Goal: Transaction & Acquisition: Obtain resource

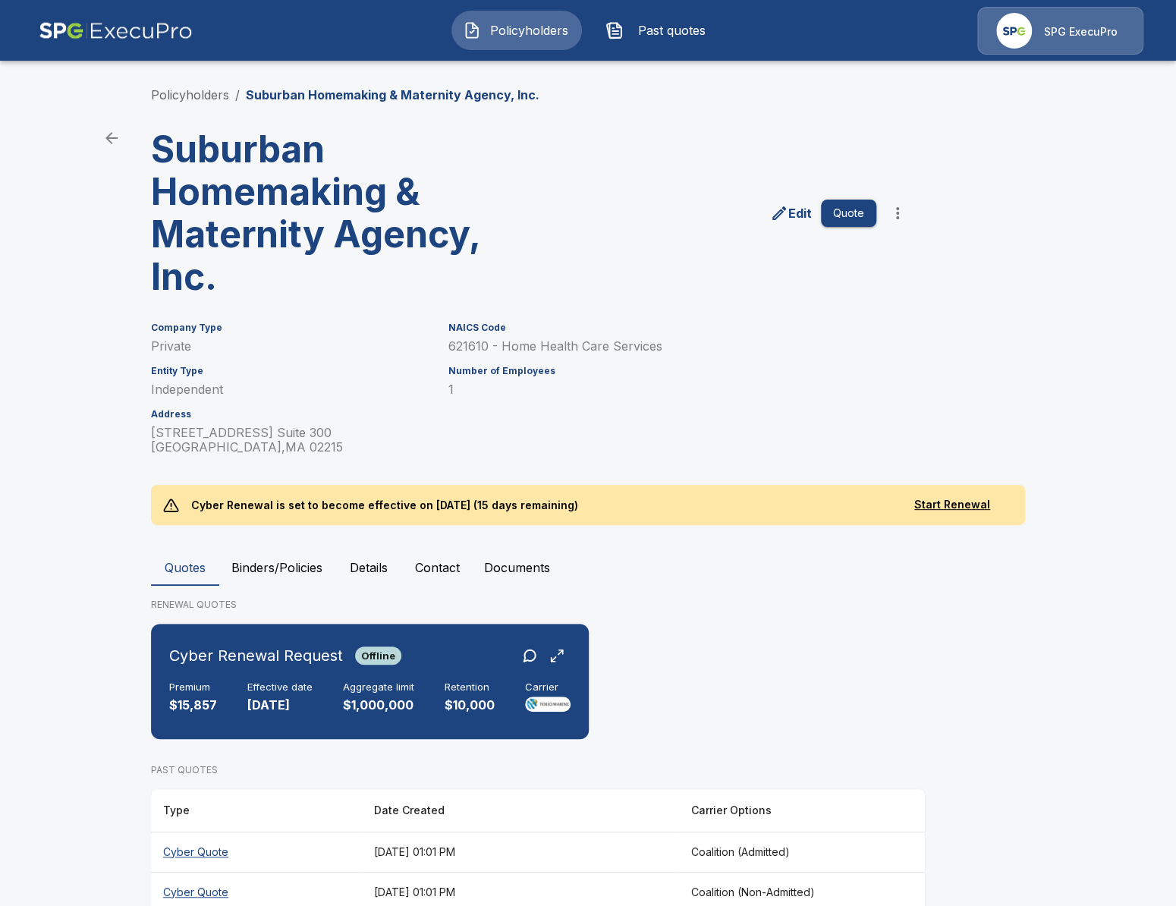
click at [77, 326] on main "Policyholders / Suburban Homemaking & Maternity Agency, Inc. Suburban Homemakin…" at bounding box center [588, 671] width 1176 height 1343
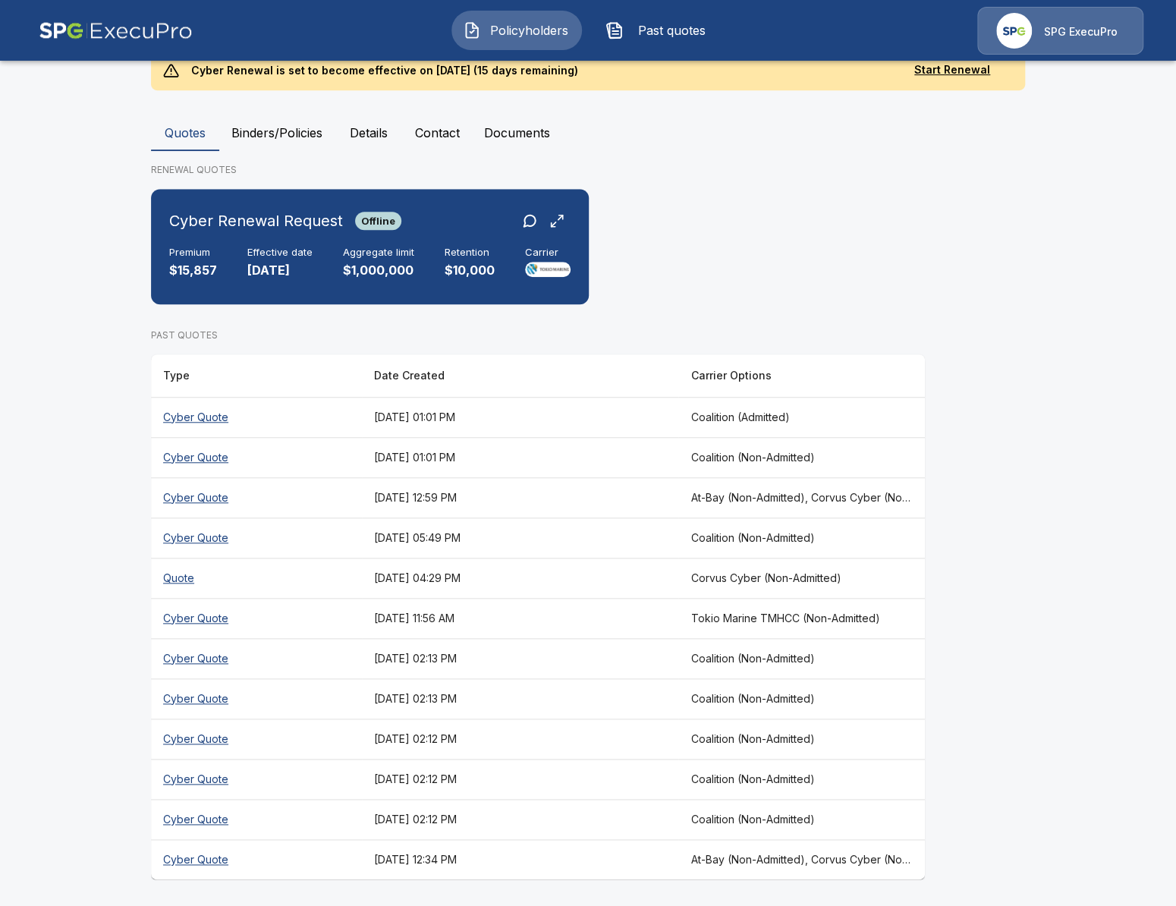
scroll to position [405, 0]
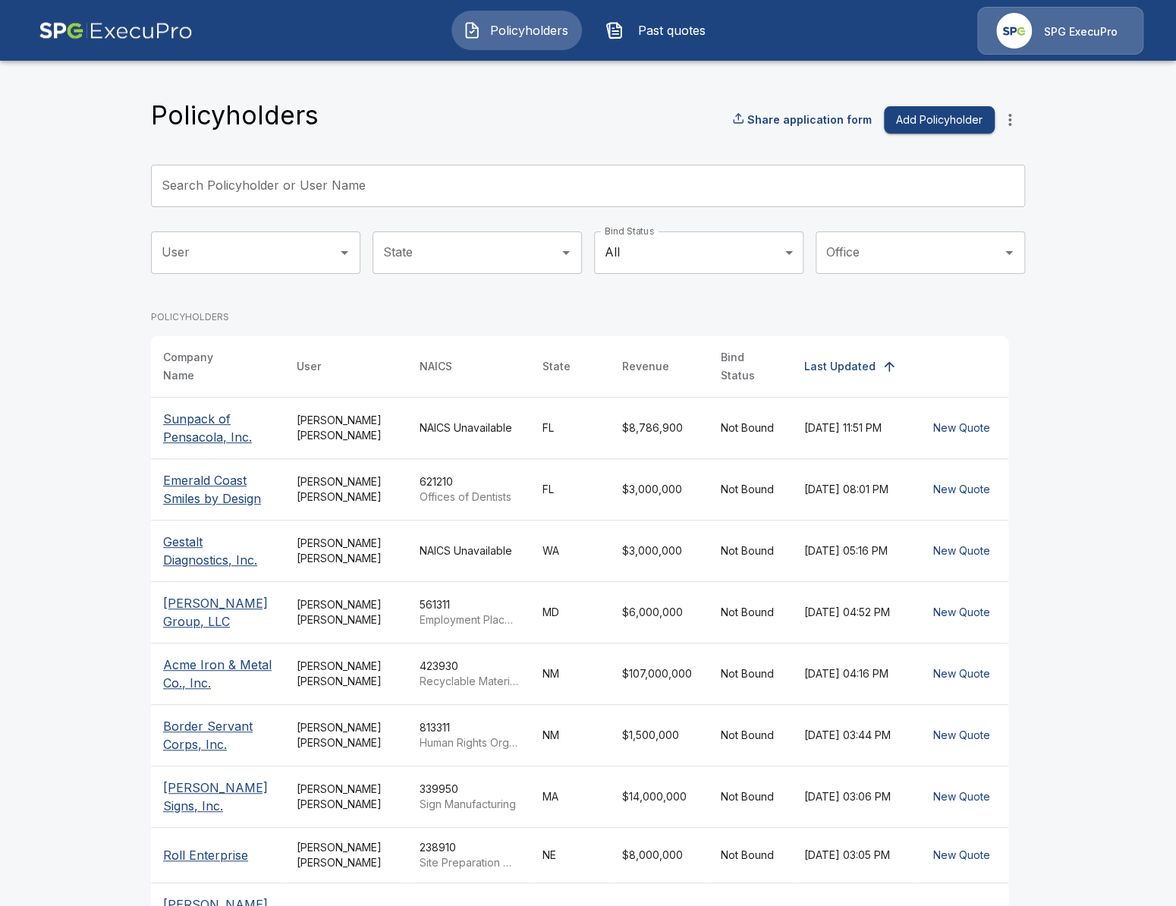
click at [65, 434] on main "Policyholders Share application form Add Policyholder Search Policyholder or Us…" at bounding box center [588, 572] width 1176 height 1145
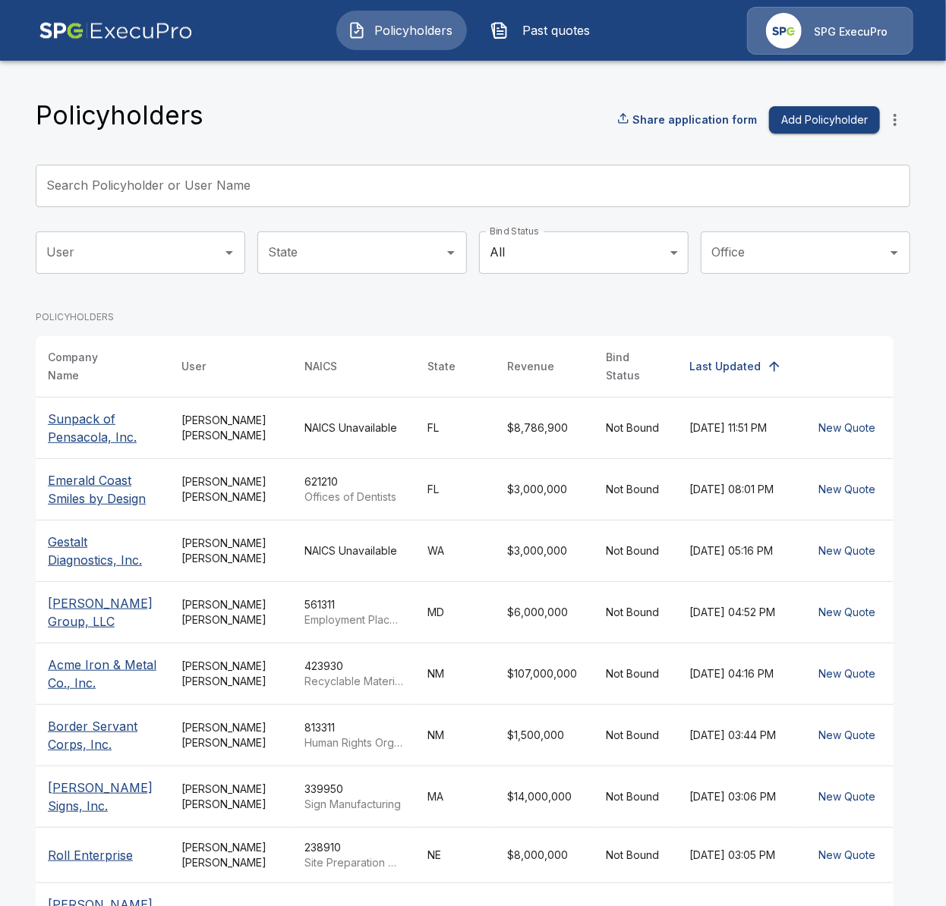
click at [335, 141] on div "Policyholders Share application form Add Policyholder Search Policyholder or Us…" at bounding box center [473, 613] width 874 height 1028
click at [912, 112] on div "Policyholders Share application form Add Policyholder Search Policyholder or Us…" at bounding box center [472, 601] width 911 height 1088
click at [903, 115] on icon "more" at bounding box center [895, 120] width 18 height 18
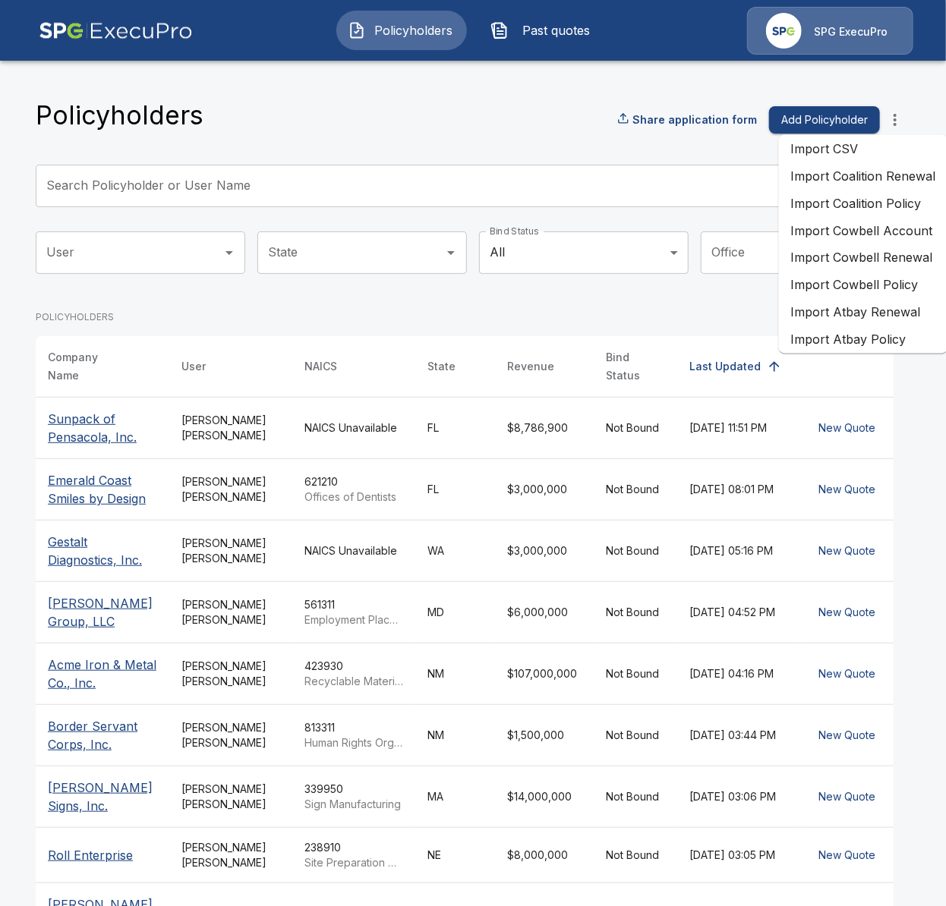
click at [883, 208] on li "Import Coalition Policy" at bounding box center [863, 203] width 169 height 27
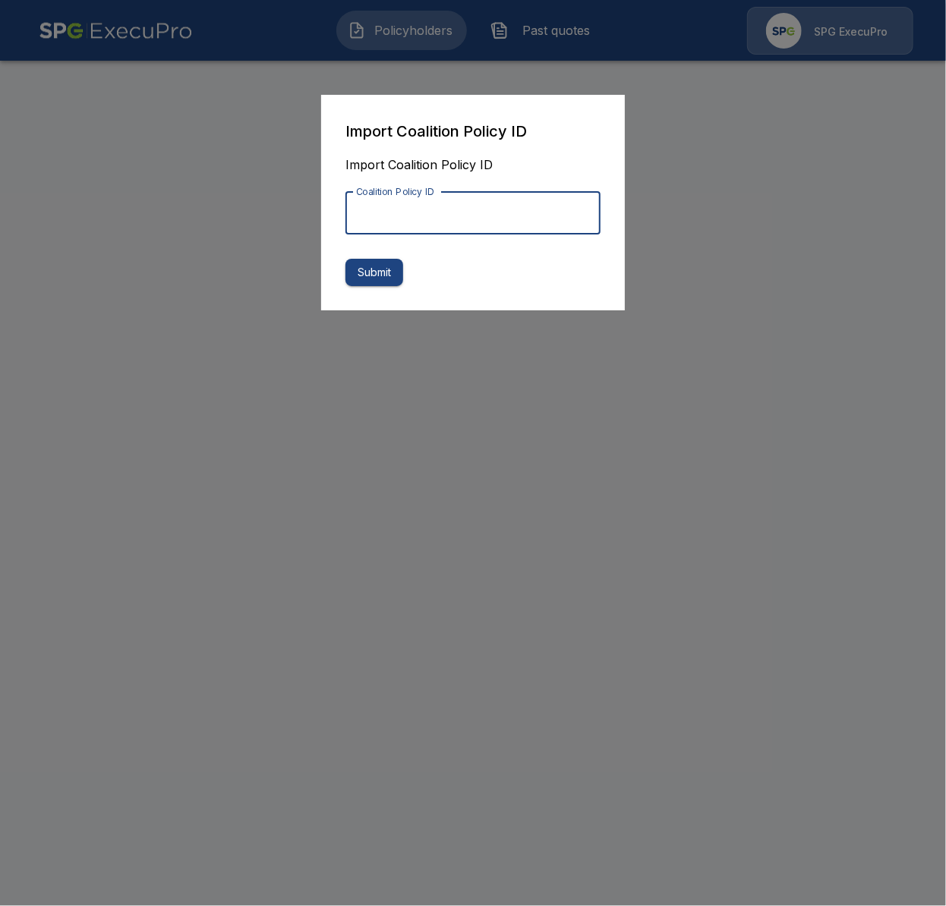
click at [533, 217] on input "Coalition Policy ID" at bounding box center [472, 213] width 255 height 43
paste input "**********"
type input "**********"
click at [397, 273] on button "Submit" at bounding box center [374, 273] width 58 height 28
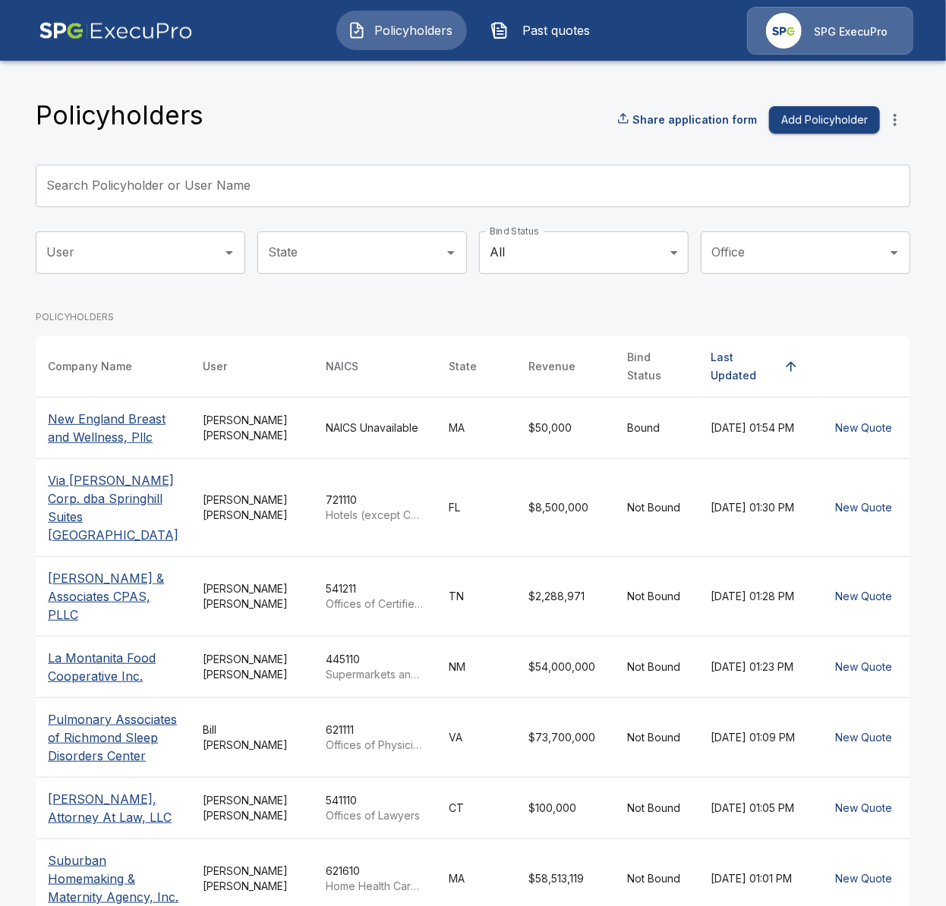
click at [544, 434] on td "$50,000" at bounding box center [565, 427] width 99 height 61
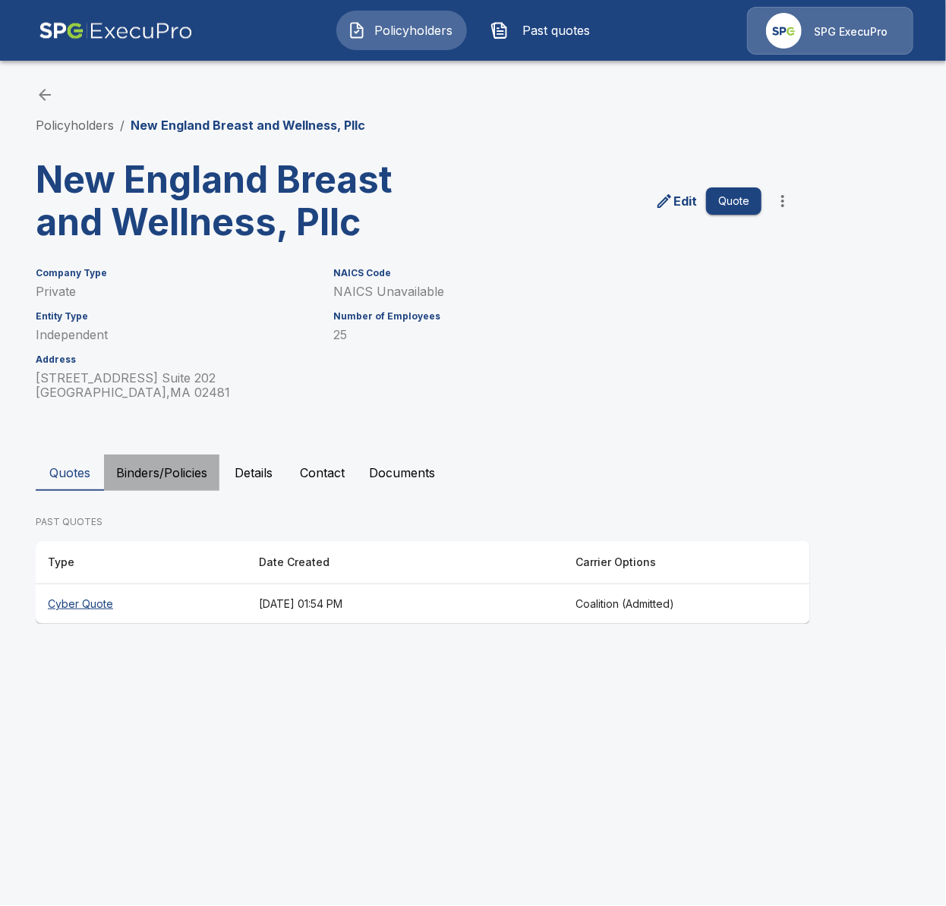
click at [178, 475] on button "Binders/Policies" at bounding box center [161, 473] width 115 height 36
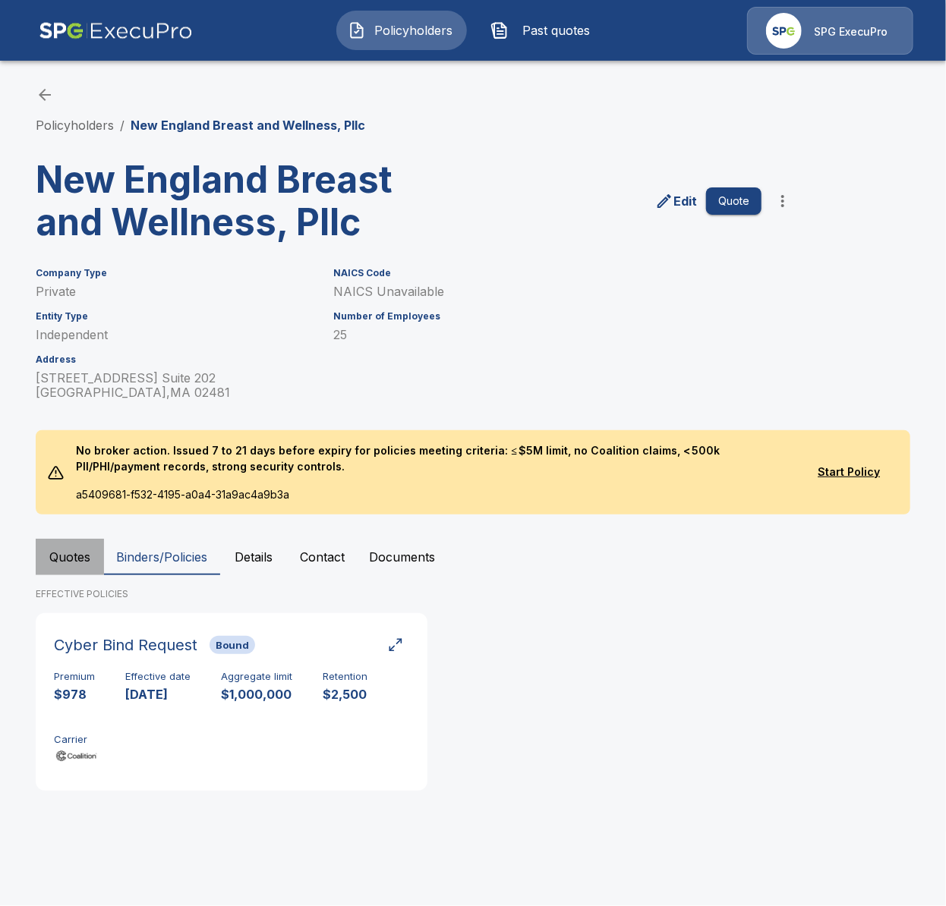
click at [56, 547] on button "Quotes" at bounding box center [70, 557] width 68 height 36
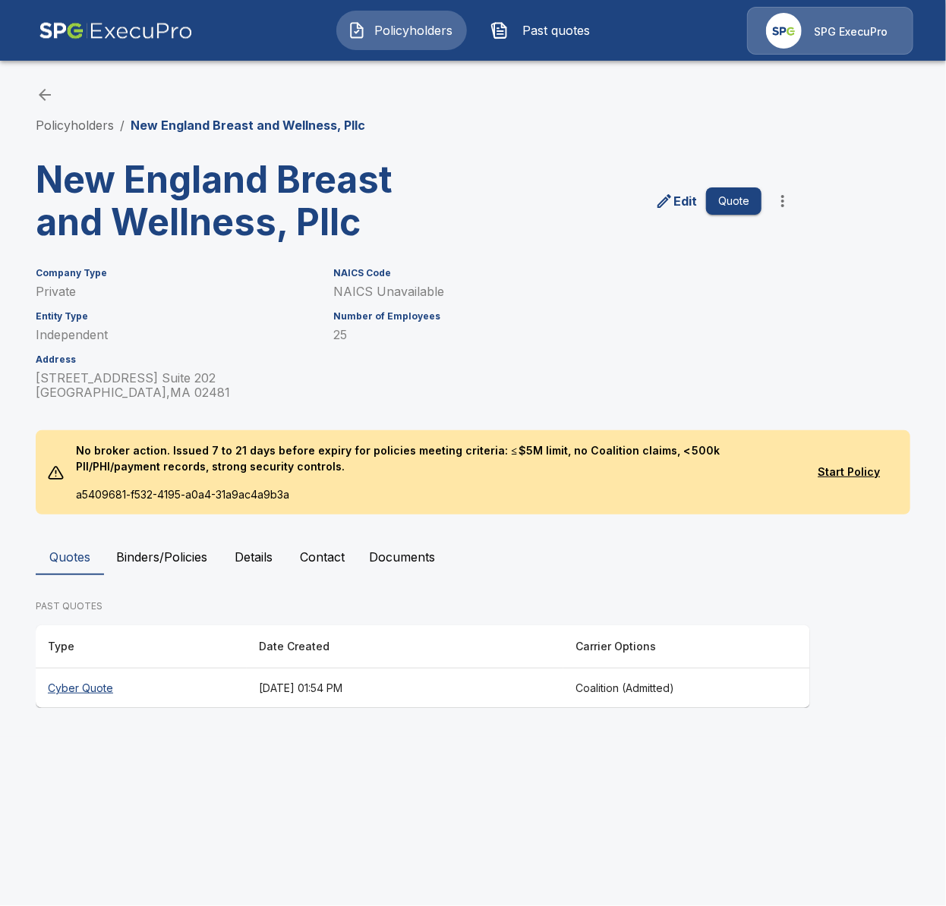
click at [715, 737] on html "Policyholders Past quotes SPG ExecuPro Policyholders / New England Breast and W…" at bounding box center [473, 368] width 946 height 737
click at [742, 205] on button "Quote" at bounding box center [733, 201] width 55 height 28
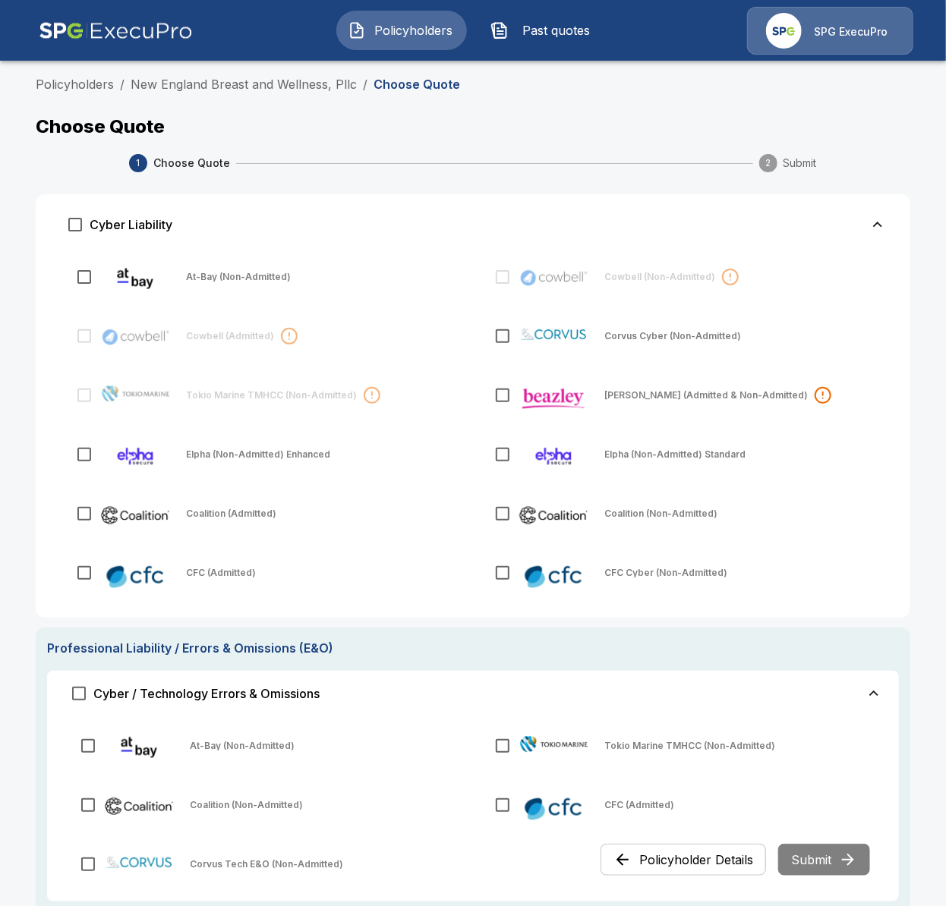
click at [194, 516] on p "Coalition (Admitted)" at bounding box center [231, 513] width 90 height 9
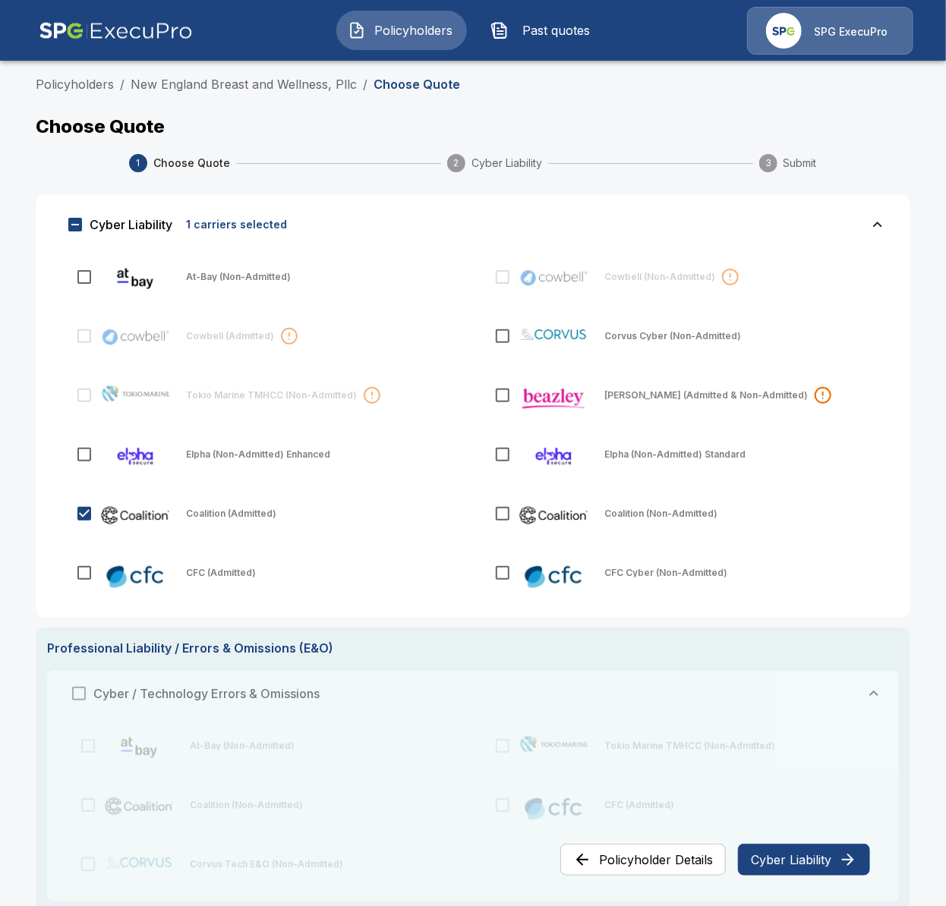
click at [528, 518] on img at bounding box center [553, 515] width 71 height 24
drag, startPoint x: 542, startPoint y: 520, endPoint x: 315, endPoint y: 542, distance: 228.0
click at [539, 521] on img at bounding box center [553, 515] width 71 height 24
click at [247, 526] on div "Coalition (Admitted)" at bounding box center [263, 514] width 403 height 44
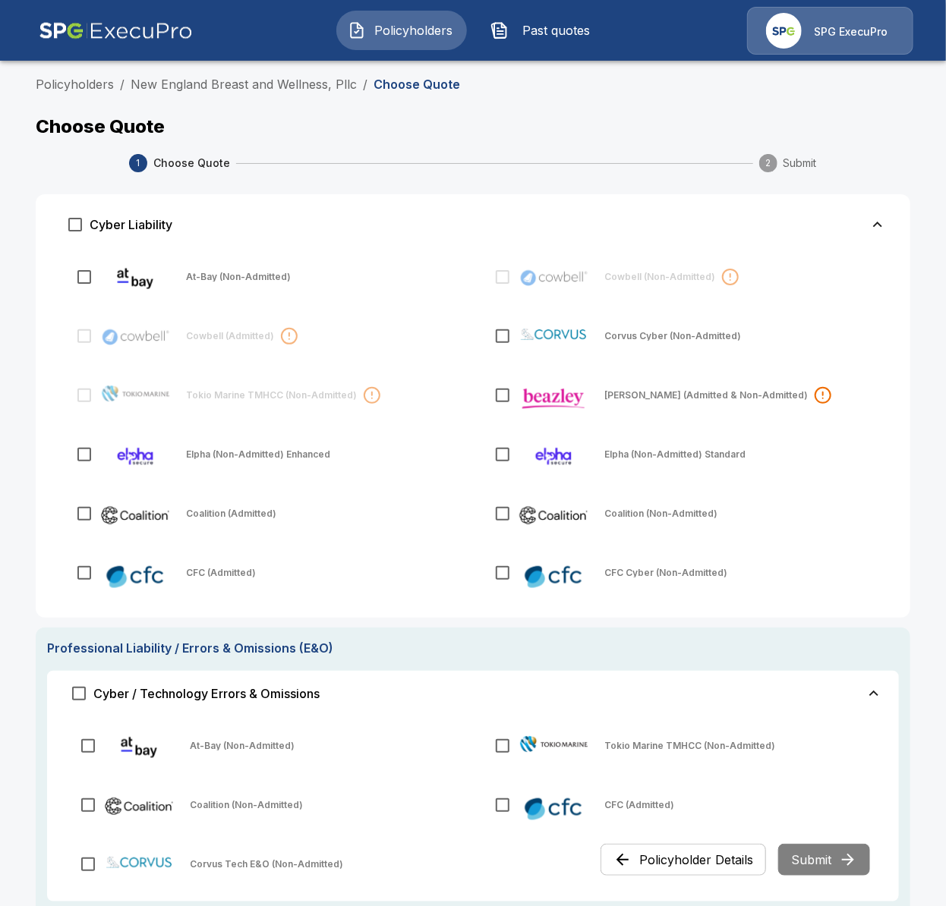
click at [238, 518] on p "Coalition (Admitted)" at bounding box center [231, 513] width 90 height 9
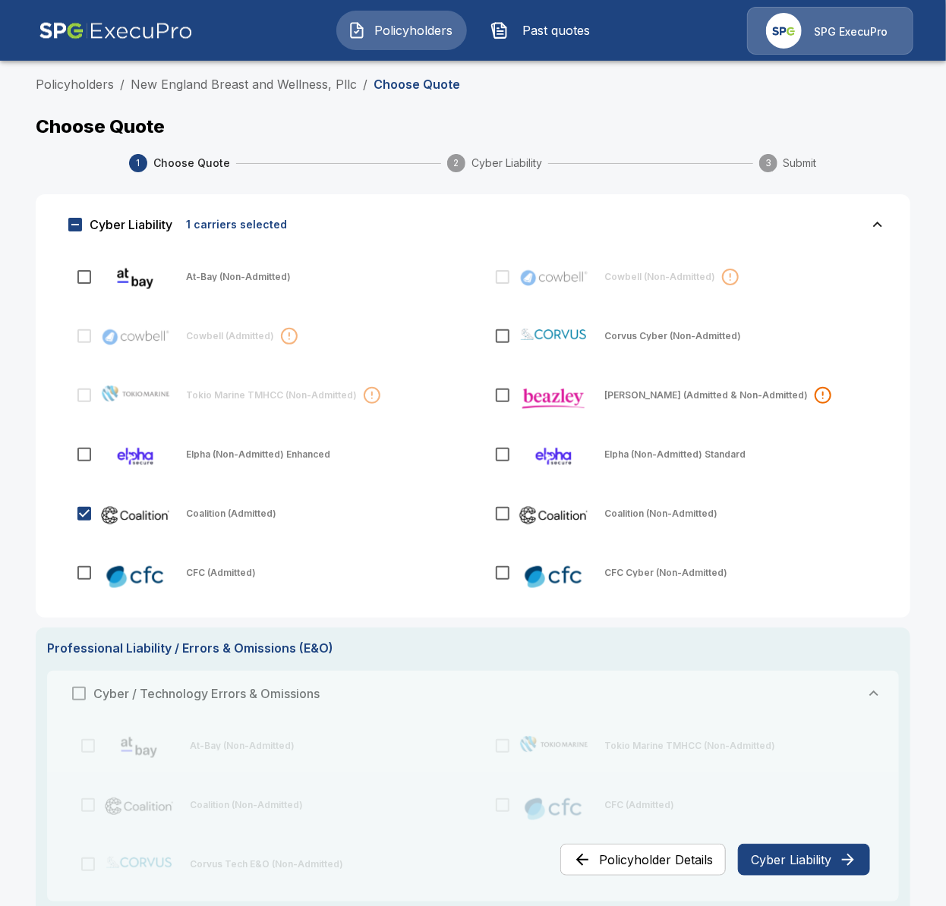
click at [526, 517] on img at bounding box center [553, 515] width 71 height 24
click at [178, 521] on div "Coalition (Admitted)" at bounding box center [263, 514] width 403 height 44
click at [311, 87] on link "New England Breast and Wellness, Pllc" at bounding box center [244, 84] width 226 height 15
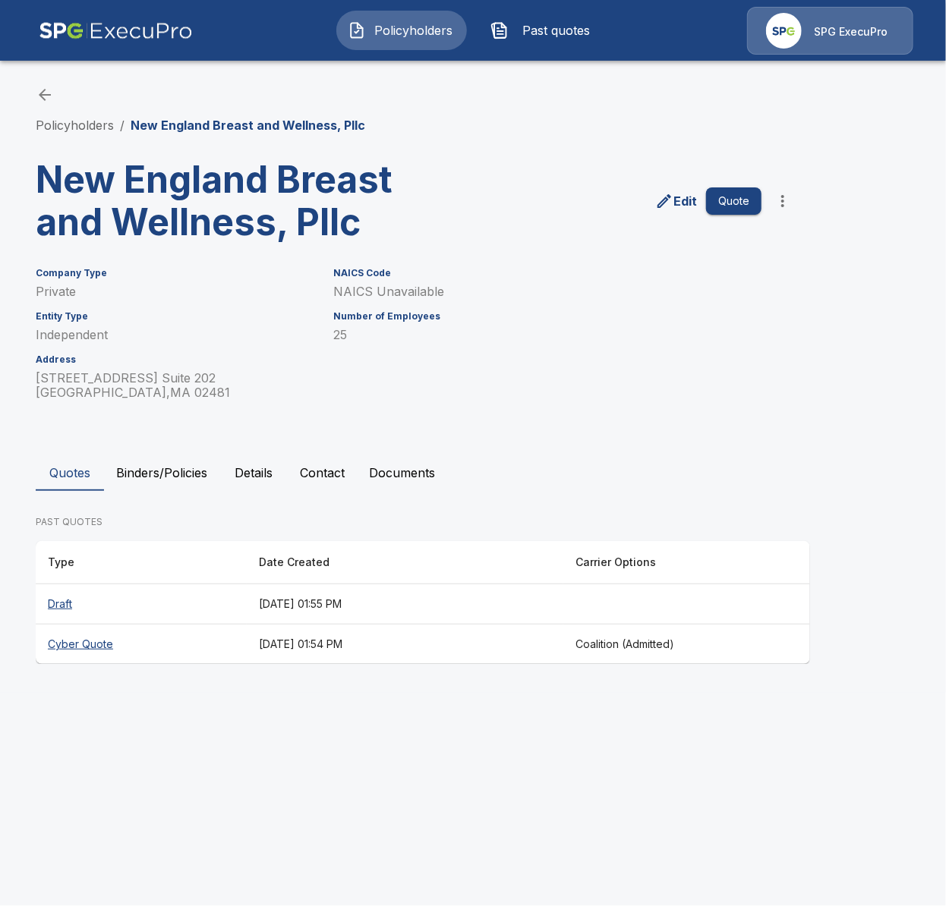
click at [676, 206] on p "Edit" at bounding box center [685, 201] width 24 height 18
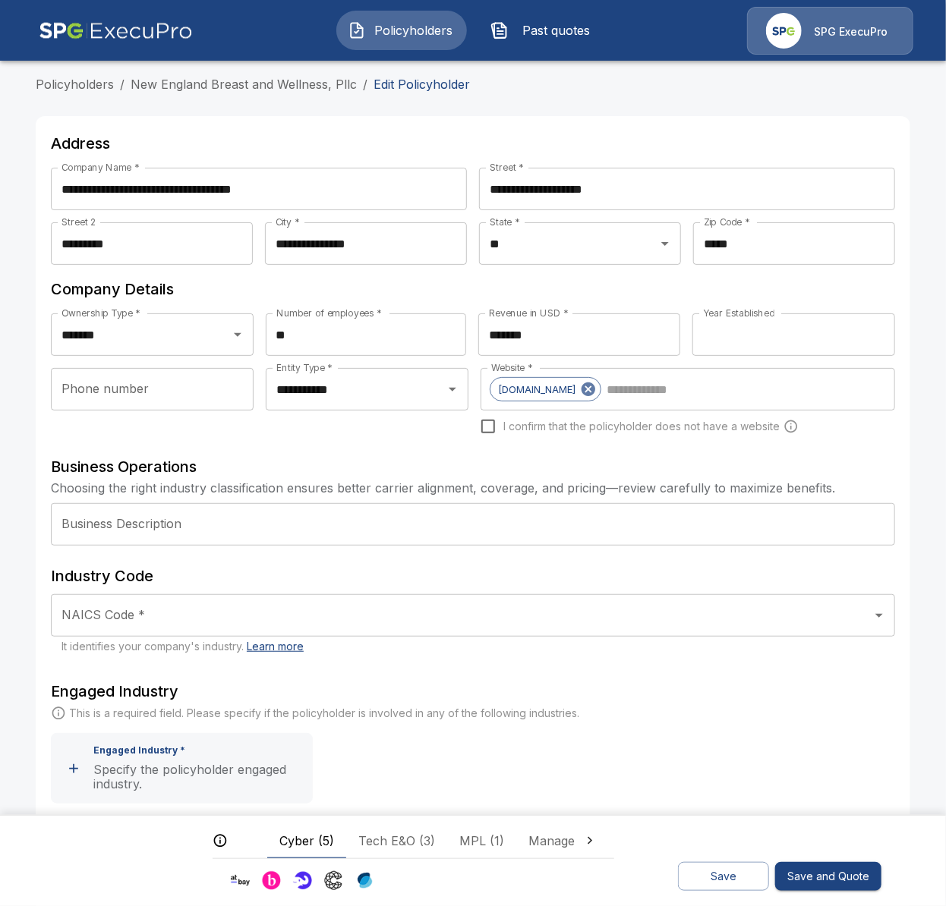
click at [17, 326] on main "**********" at bounding box center [473, 614] width 946 height 1228
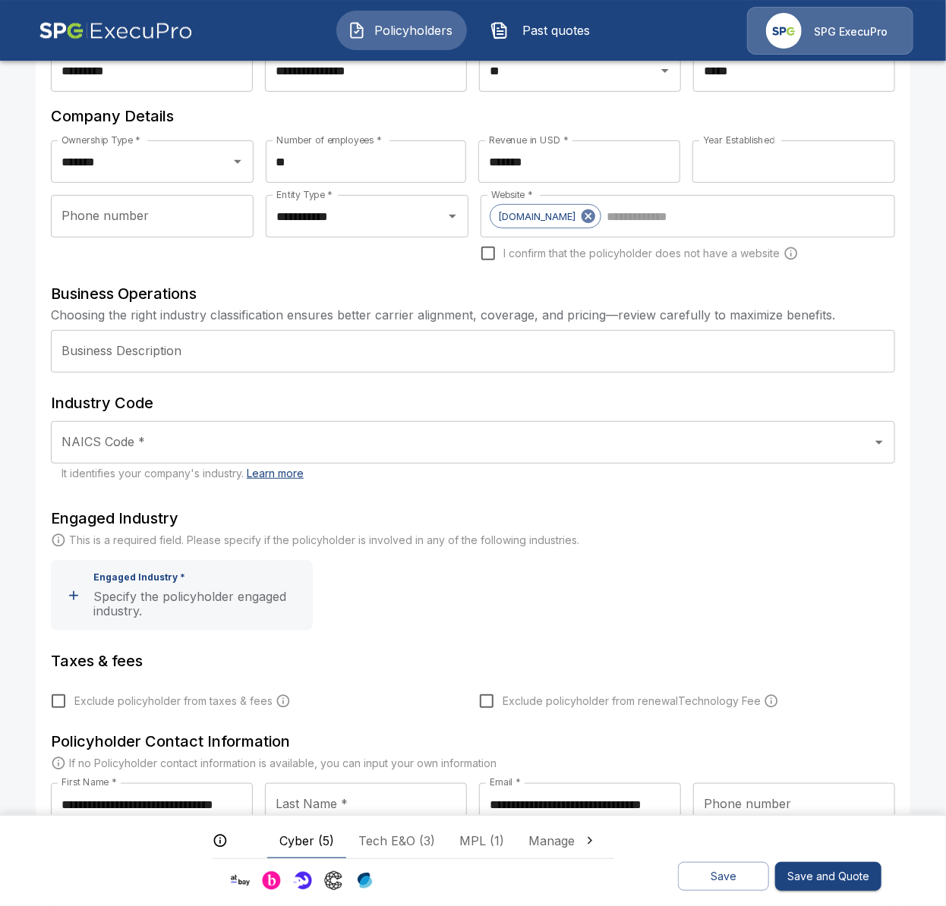
scroll to position [175, 0]
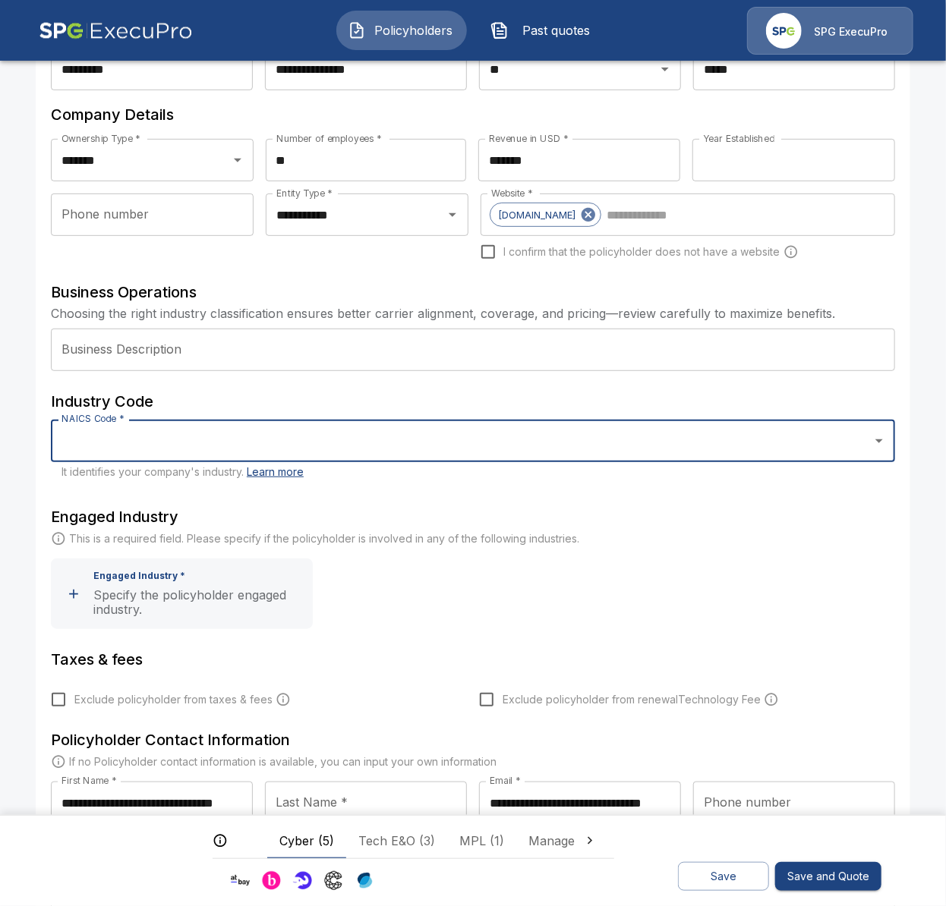
click at [203, 432] on input "NAICS Code *" at bounding box center [462, 441] width 808 height 29
type input "**********"
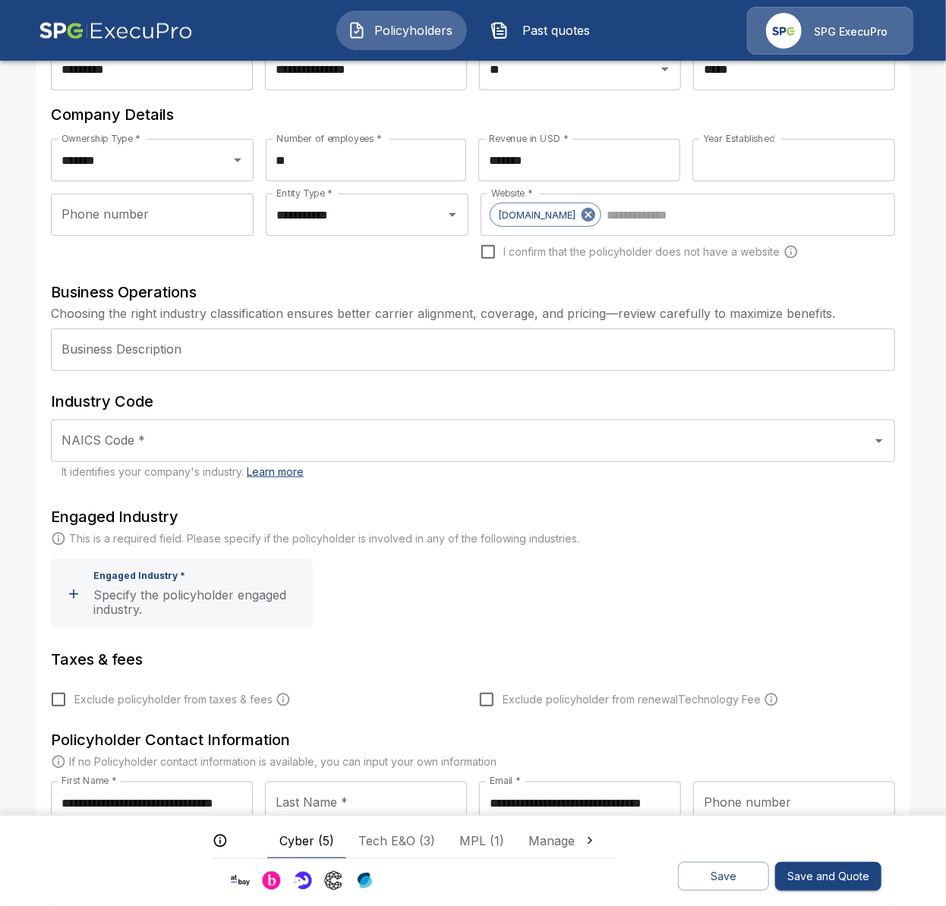
click at [221, 446] on input "NAICS Code *" at bounding box center [462, 441] width 808 height 29
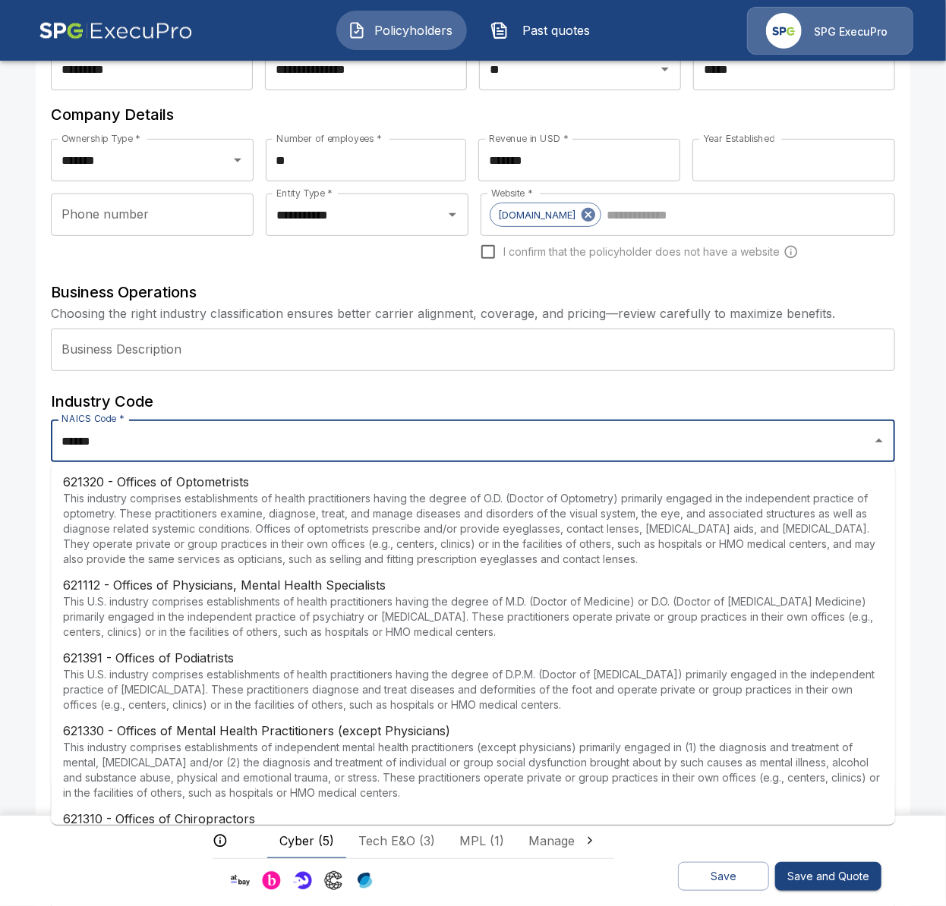
scroll to position [0, 0]
click at [316, 631] on p "This U.S. industry comprises establishments of health practitioners having the …" at bounding box center [473, 617] width 820 height 46
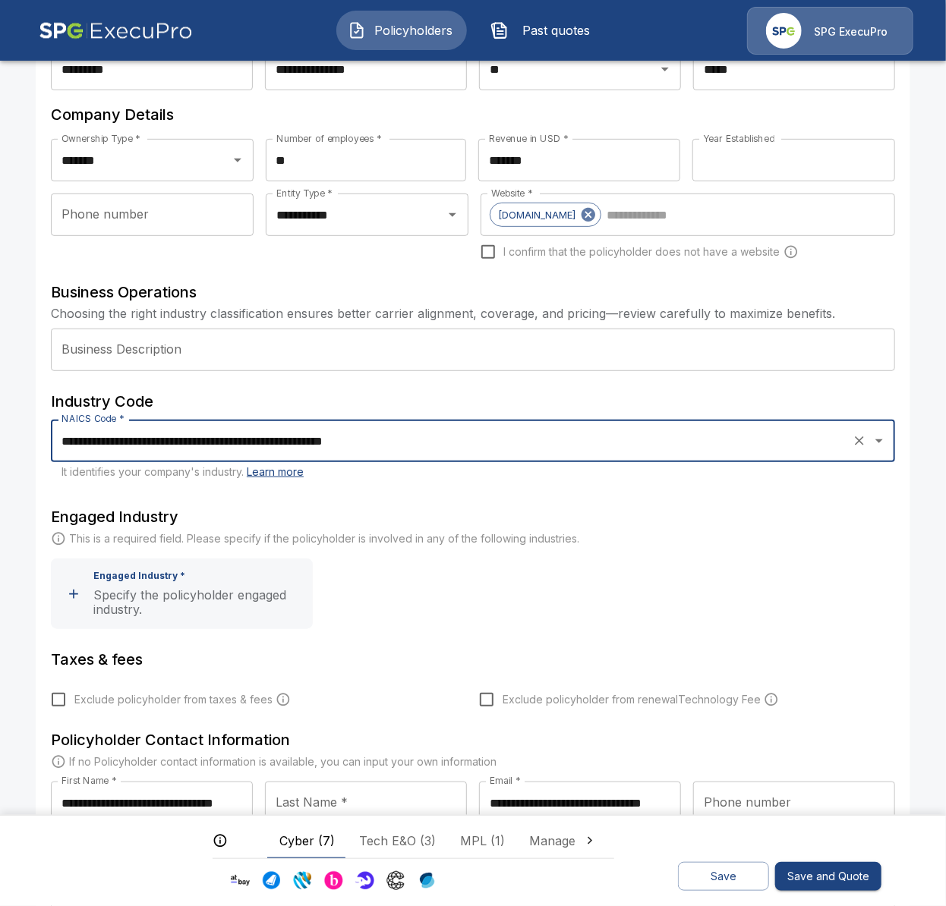
type input "**********"
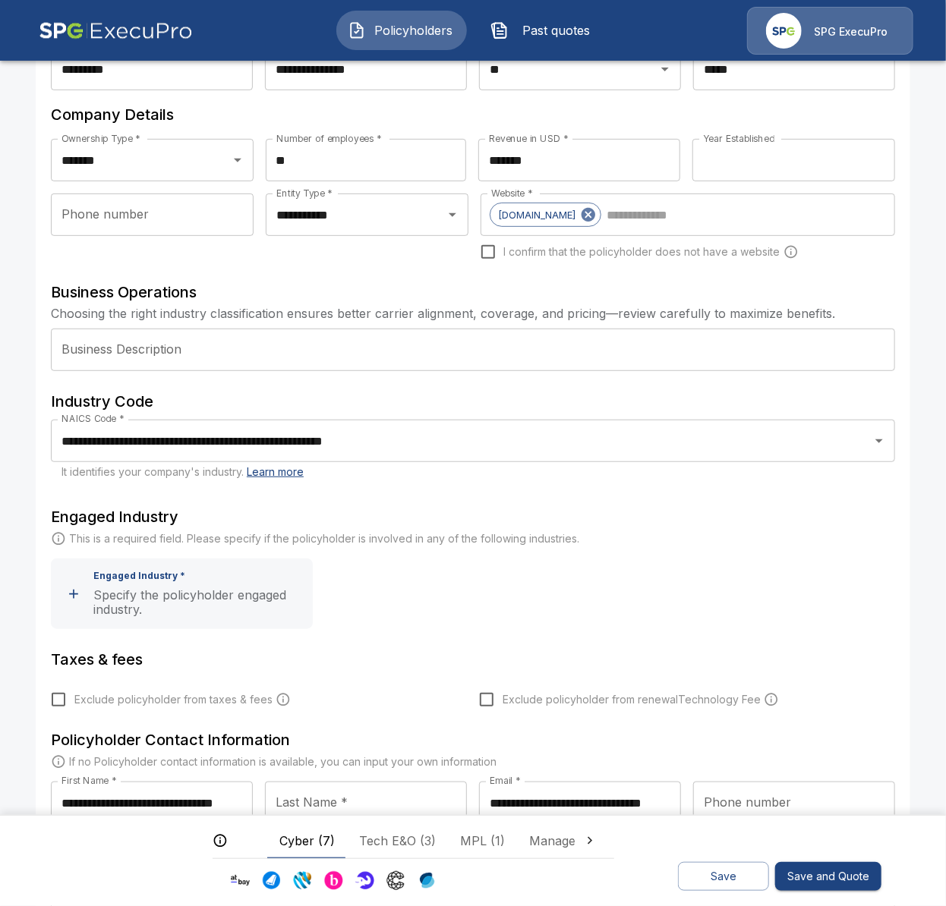
click at [19, 301] on div "**********" at bounding box center [472, 467] width 911 height 1171
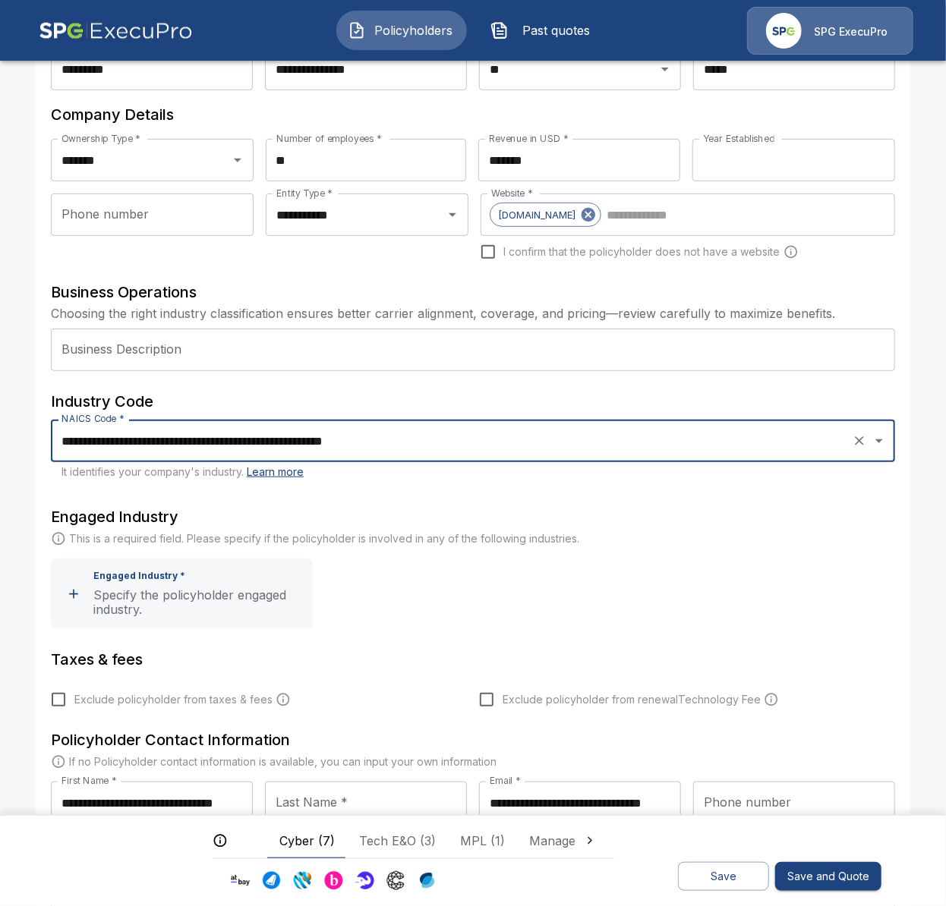
click at [249, 446] on input "**********" at bounding box center [452, 441] width 788 height 29
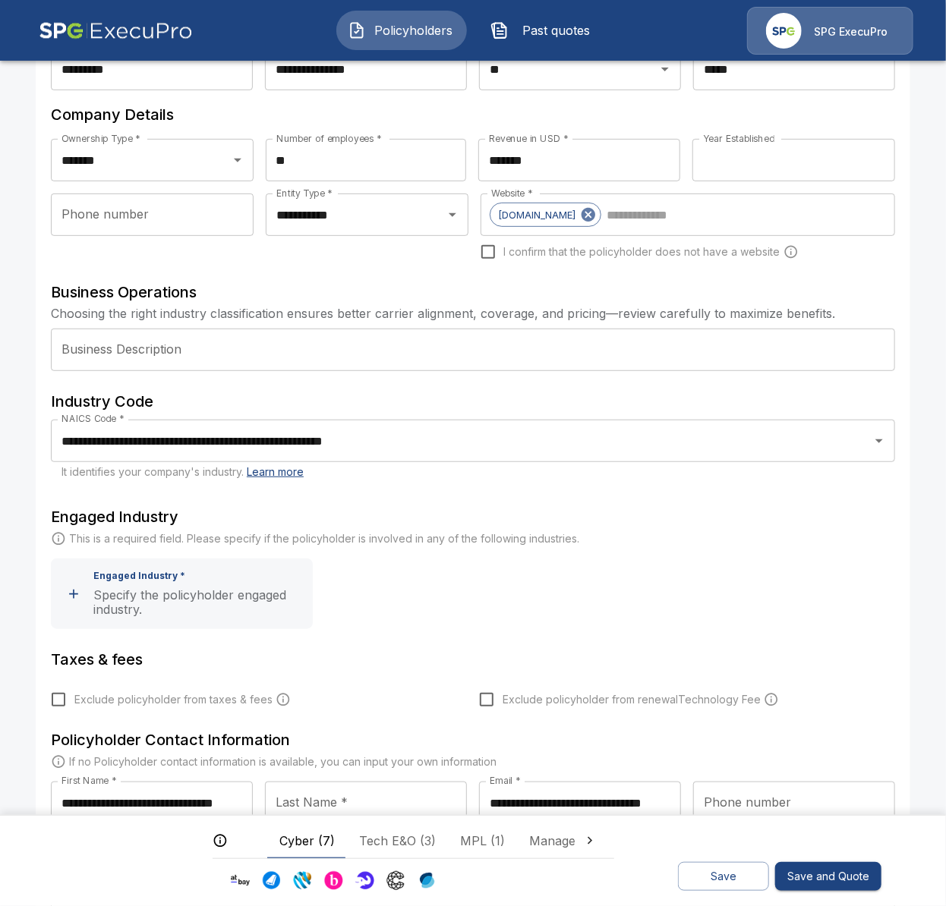
click at [540, 608] on div "Engaged Industry This is a required field. Please specify if the policyholder i…" at bounding box center [473, 567] width 844 height 124
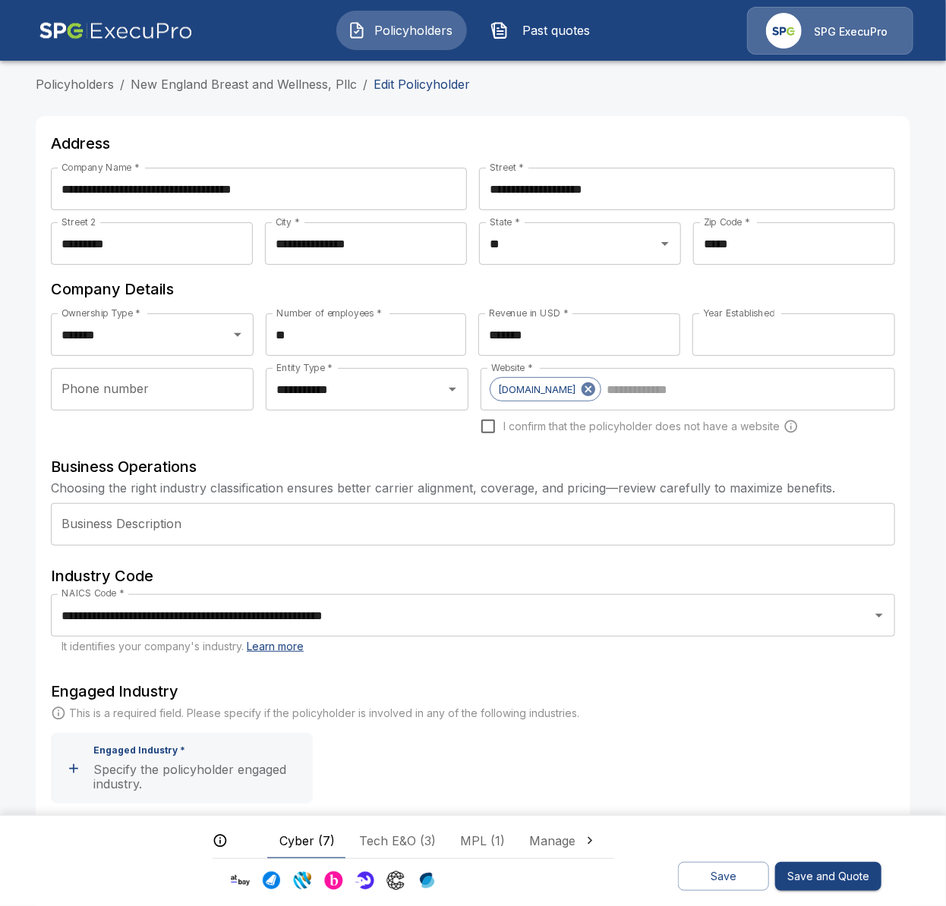
click at [900, 335] on div "**********" at bounding box center [473, 644] width 874 height 1056
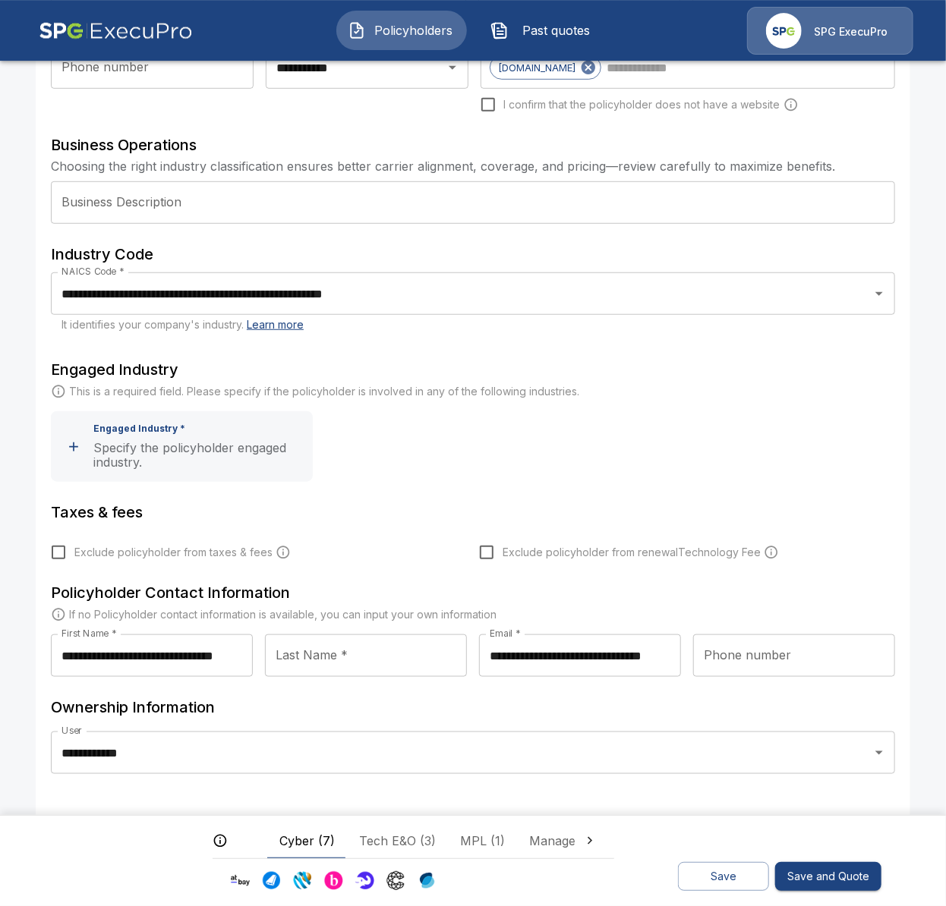
scroll to position [322, 0]
click at [685, 875] on button "Save" at bounding box center [723, 877] width 91 height 30
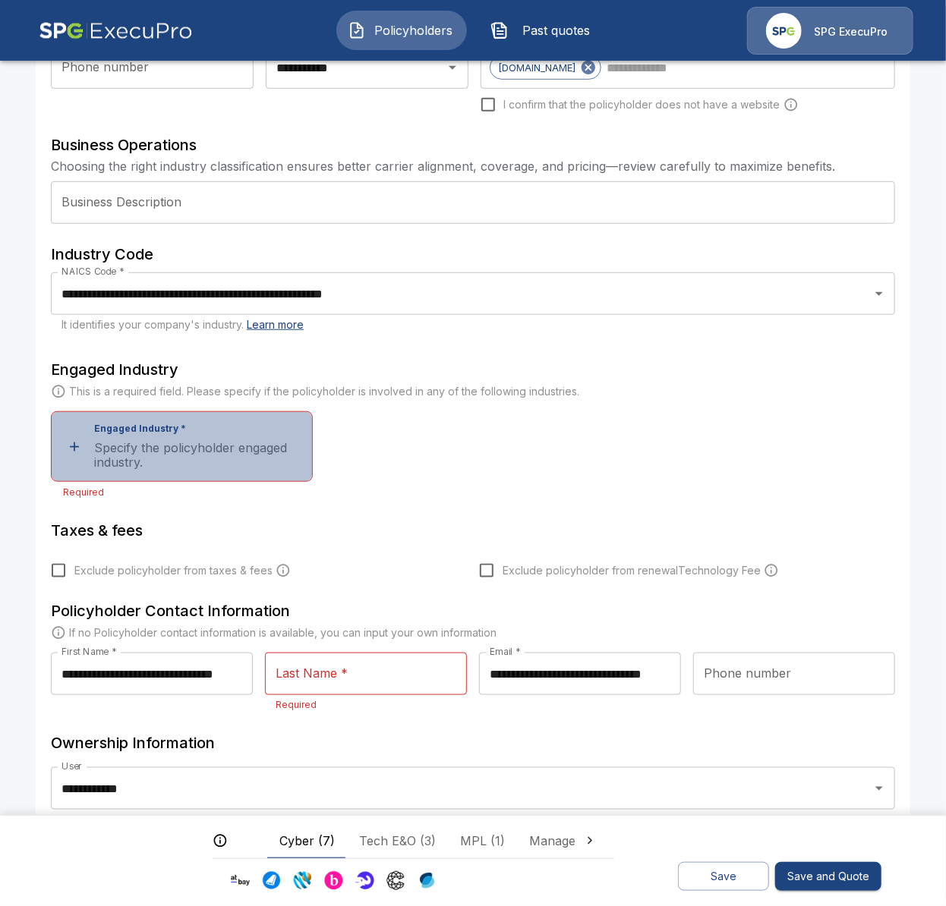
click at [160, 417] on button "Engaged Industry * Specify the policyholder engaged industry." at bounding box center [182, 446] width 262 height 71
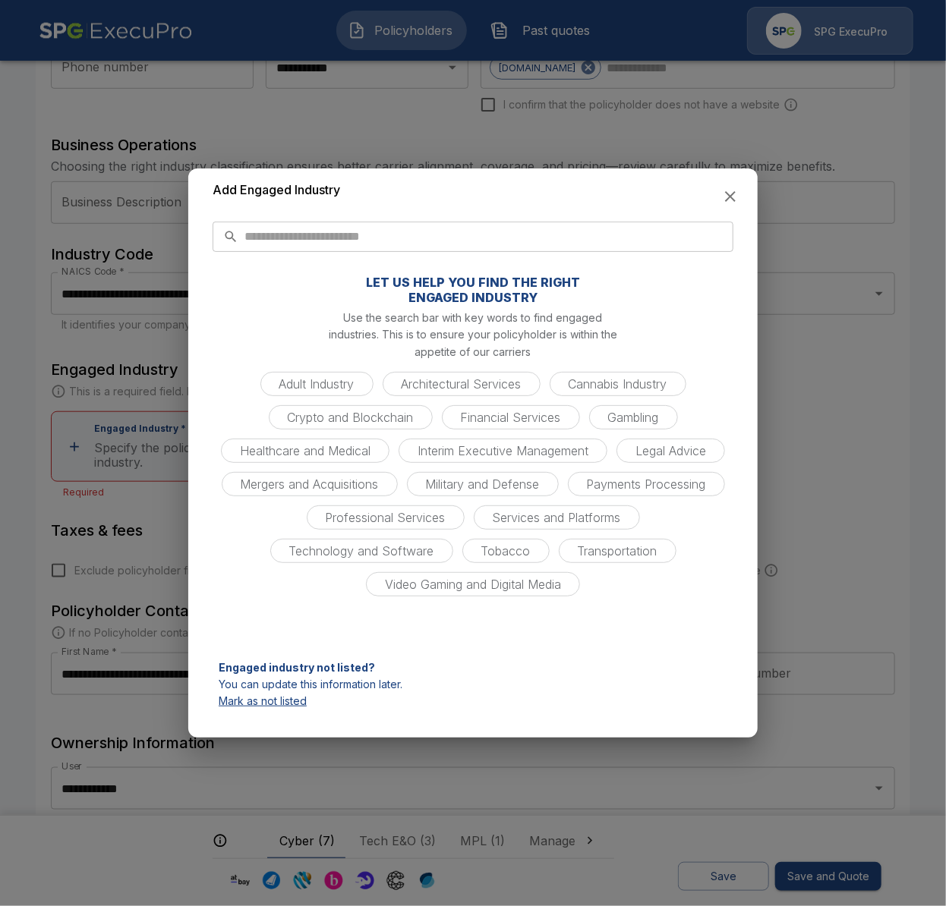
click at [378, 221] on div "Add Engaged Industry ​ ​ LET US HELP YOU FIND THE RIGHT ENGAGED INDUSTRY Use th…" at bounding box center [472, 452] width 569 height 569
click at [382, 244] on input "text" at bounding box center [488, 237] width 489 height 30
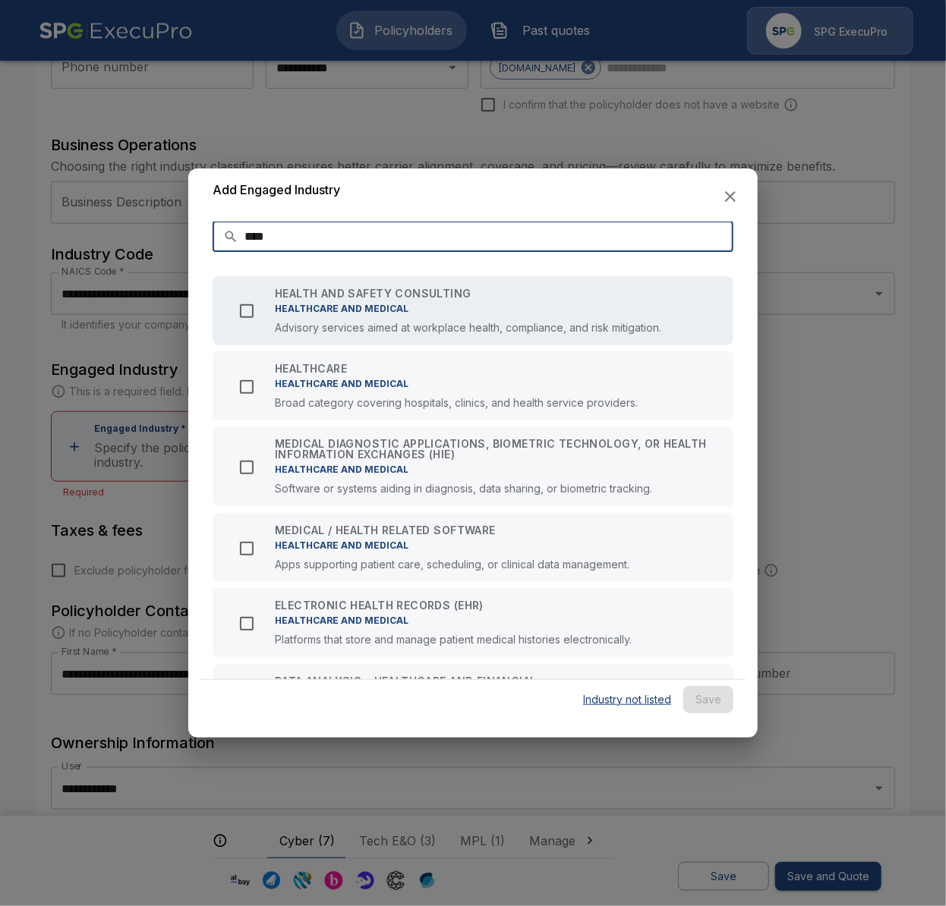
type input "****"
click at [461, 313] on p "HEALTHCARE AND MEDICAL" at bounding box center [468, 309] width 386 height 14
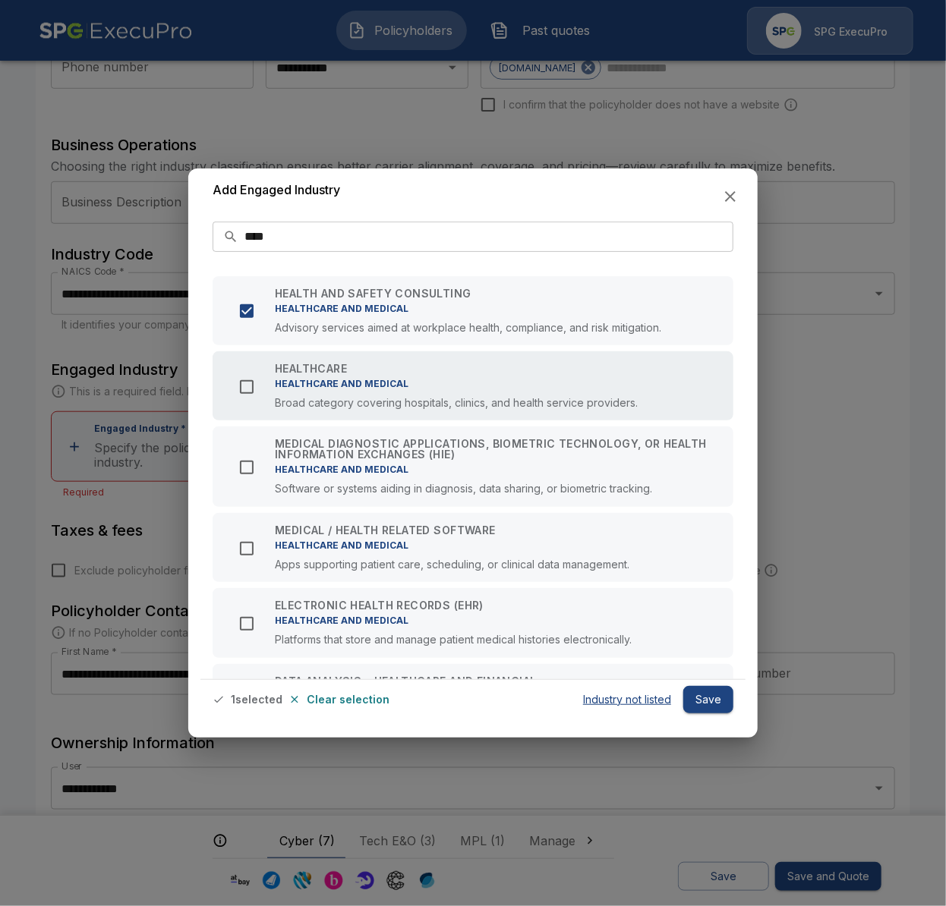
click at [480, 408] on p "Broad category covering hospitals, clinics, and health service providers." at bounding box center [456, 402] width 363 height 11
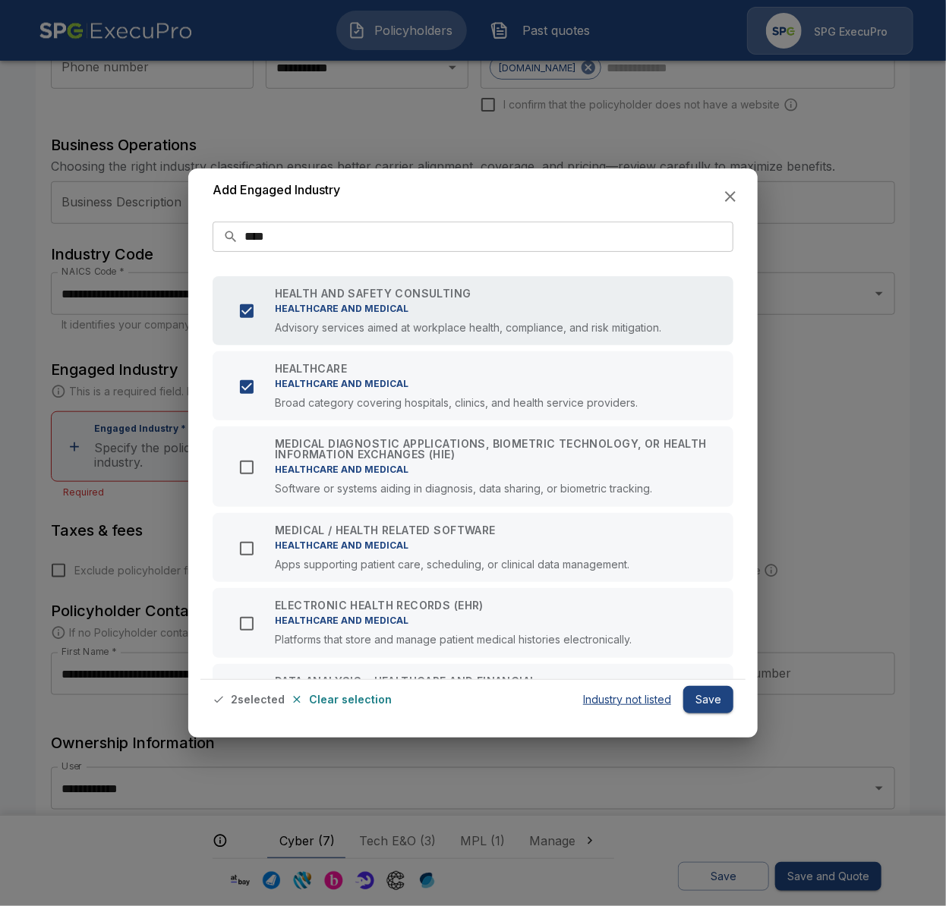
click at [472, 332] on p "Advisory services aimed at workplace health, compliance, and risk mitigation." at bounding box center [468, 327] width 386 height 11
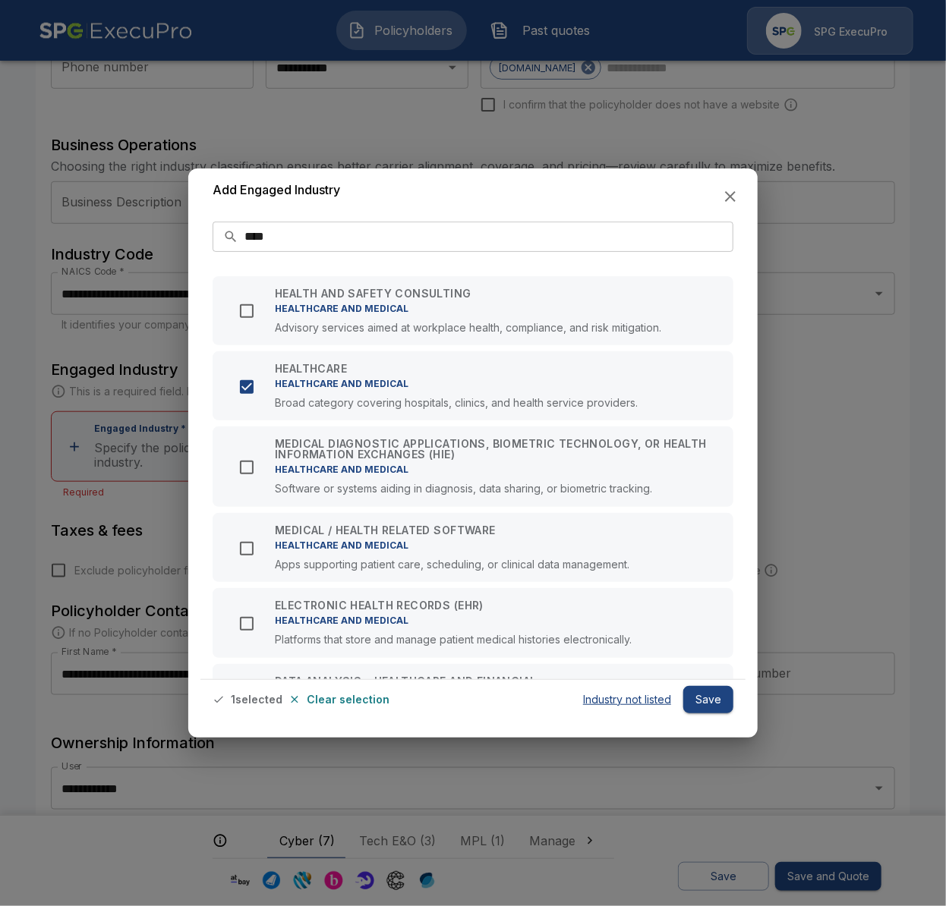
click at [707, 705] on button "Save" at bounding box center [708, 700] width 50 height 28
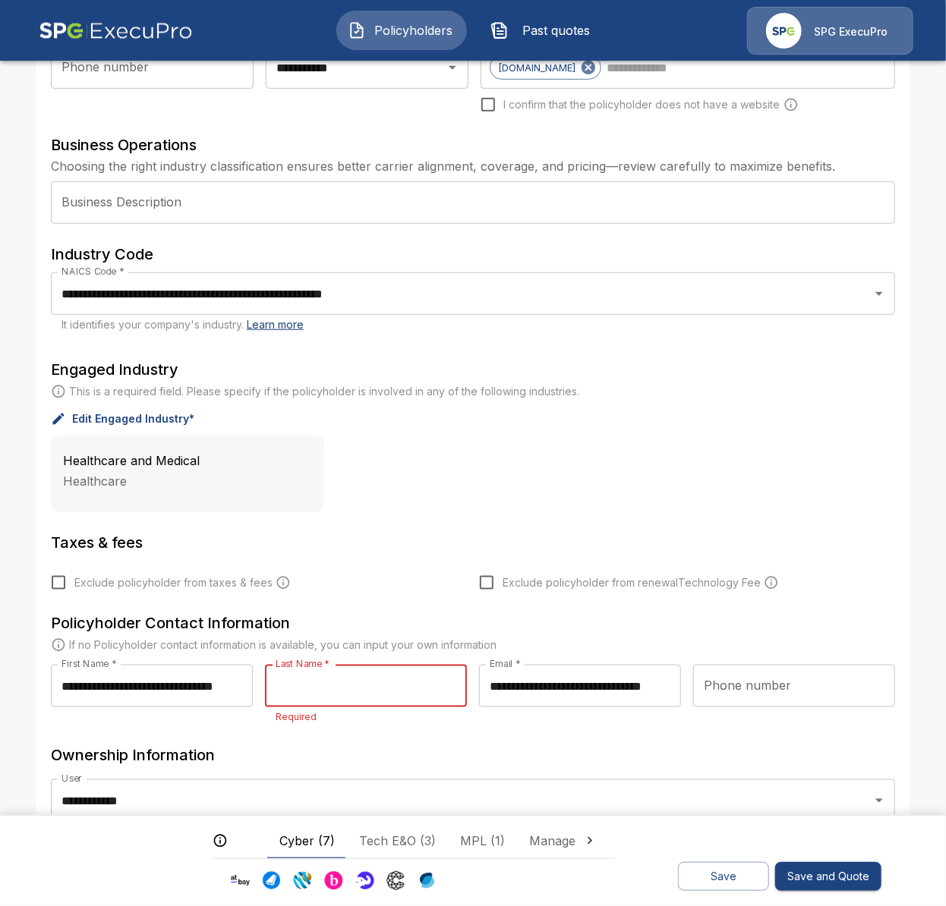
click at [420, 676] on input "Last Name *" at bounding box center [366, 686] width 202 height 43
drag, startPoint x: 68, startPoint y: 689, endPoint x: 108, endPoint y: 688, distance: 39.5
click at [108, 688] on input "**********" at bounding box center [152, 686] width 202 height 43
click at [291, 689] on input "Last Name *" at bounding box center [366, 686] width 202 height 43
paste input "********"
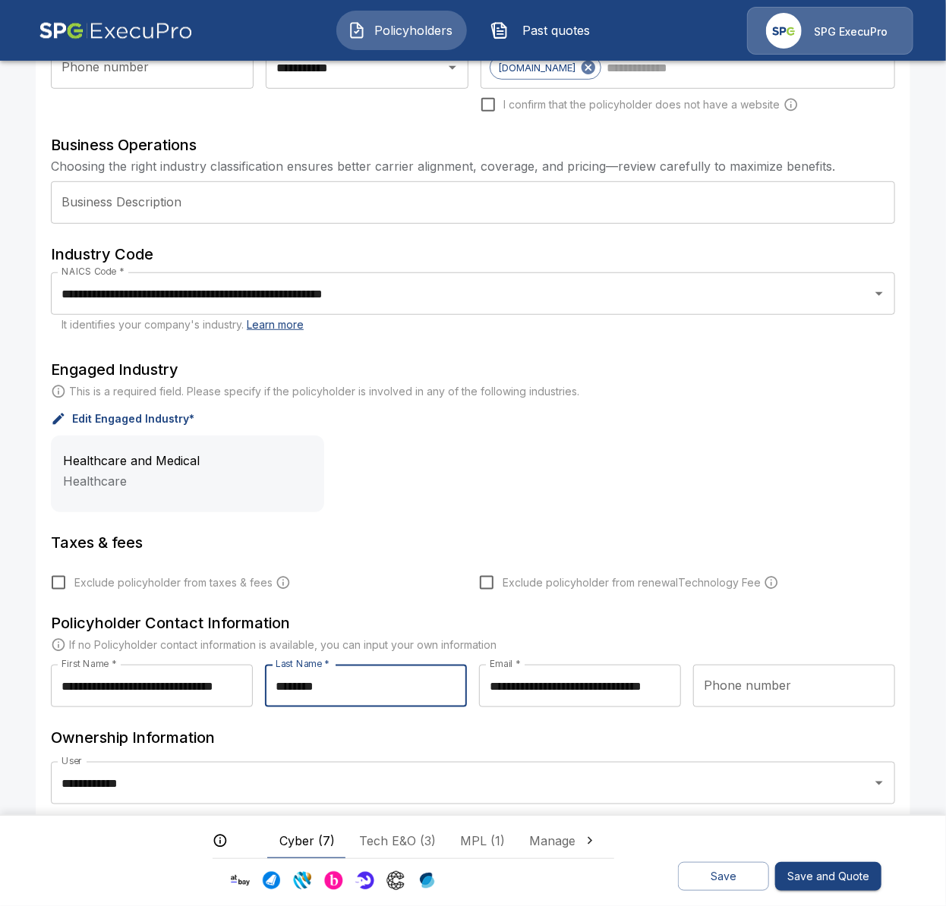
type input "********"
click at [174, 694] on input "**********" at bounding box center [152, 686] width 202 height 43
type input "*"
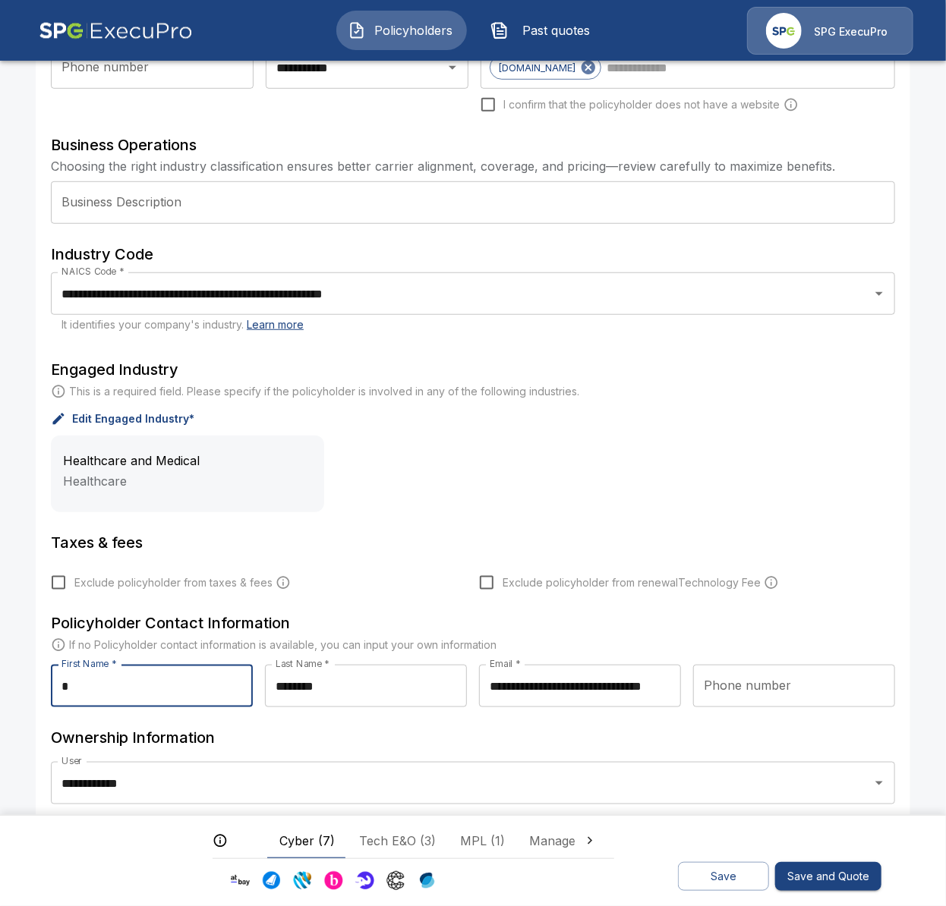
click at [711, 866] on button "Save" at bounding box center [723, 877] width 91 height 30
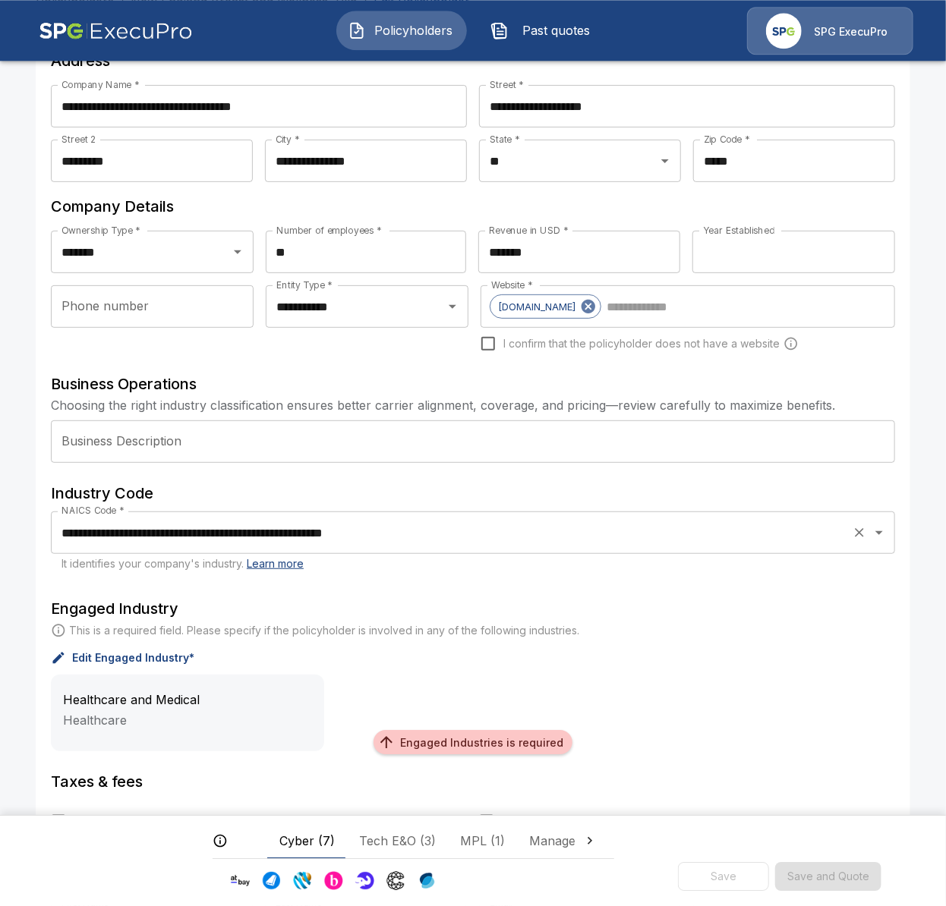
scroll to position [0, 0]
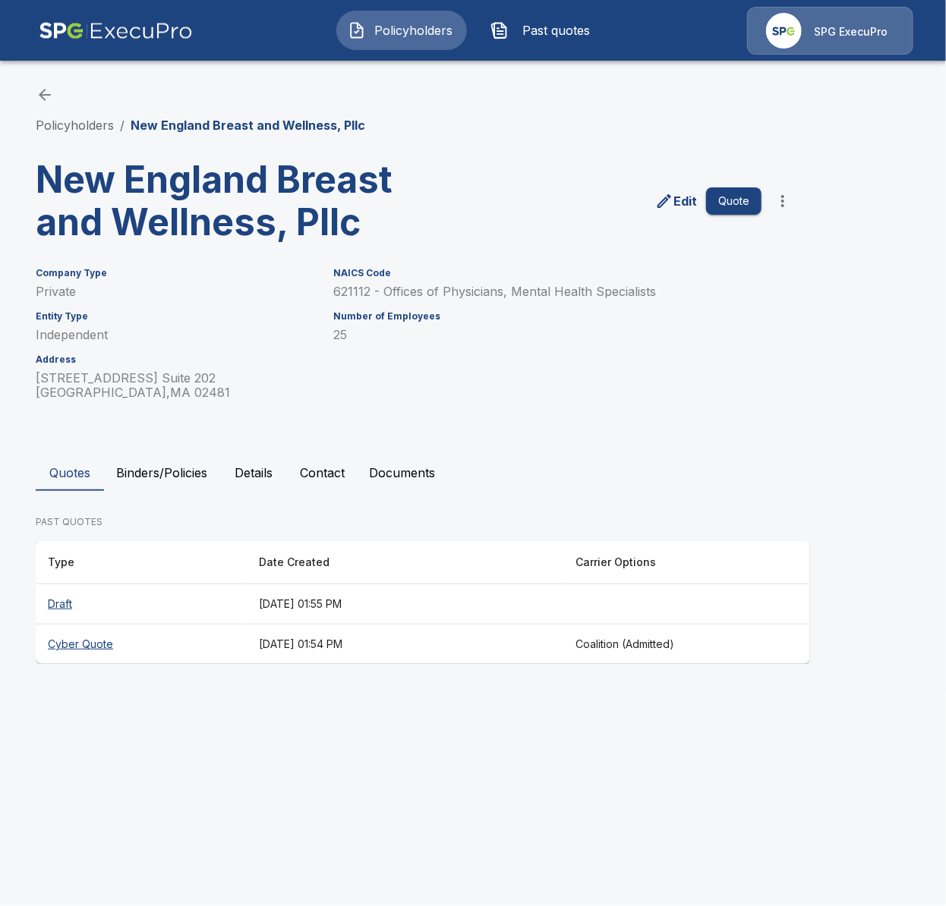
click at [728, 400] on div "Policyholders / New England Breast and Wellness, Pllc New England Breast and We…" at bounding box center [472, 375] width 911 height 636
click at [404, 602] on th "August 26, 2025 at 01:55 PM" at bounding box center [405, 604] width 316 height 40
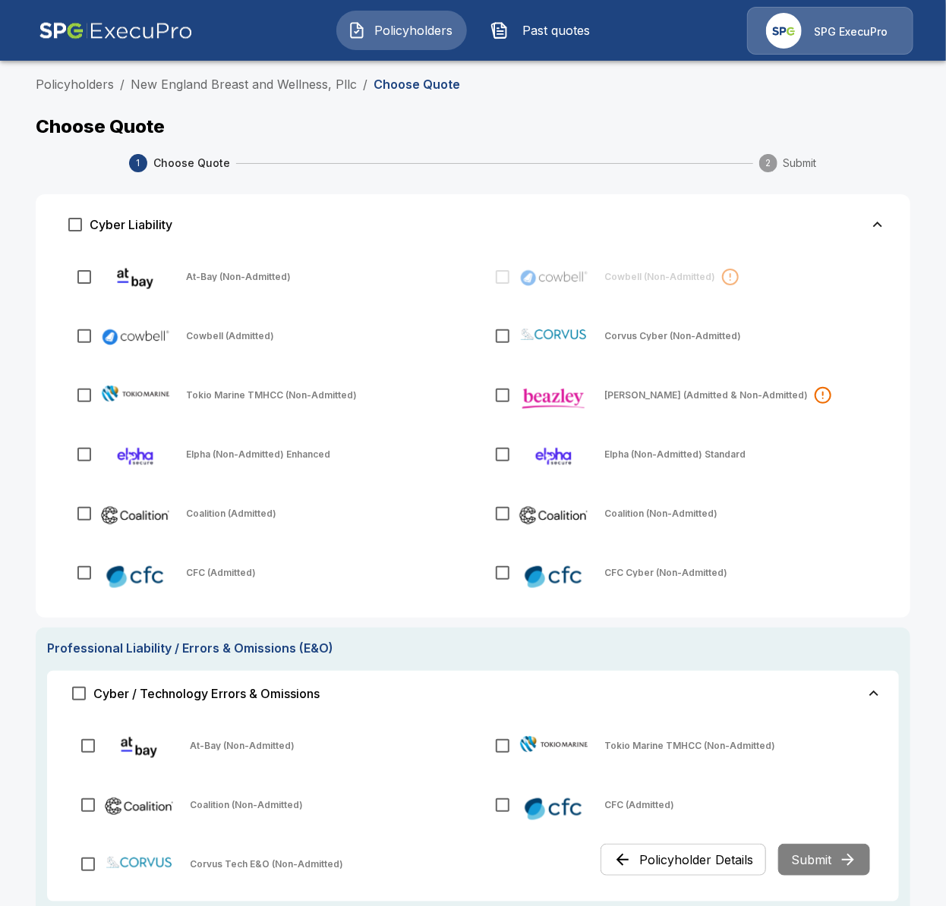
click at [626, 505] on div "Coalition (Non-Admitted)" at bounding box center [681, 514] width 403 height 44
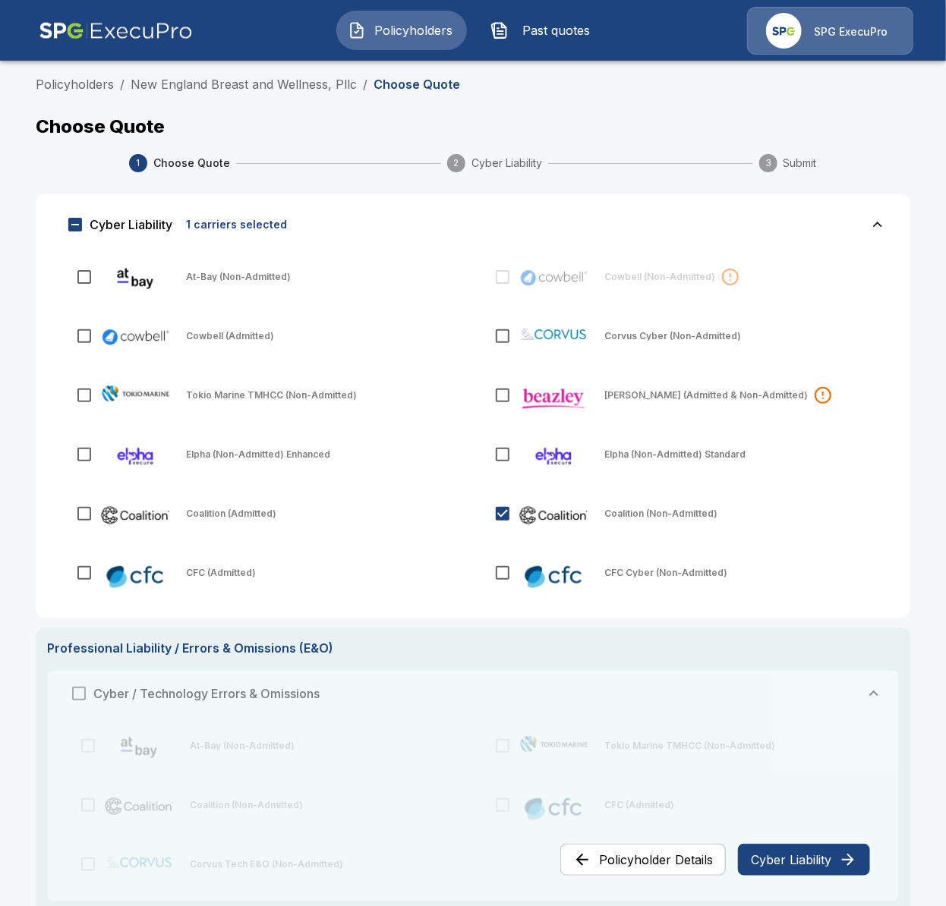
click at [793, 858] on button "Cyber Liability" at bounding box center [804, 860] width 132 height 32
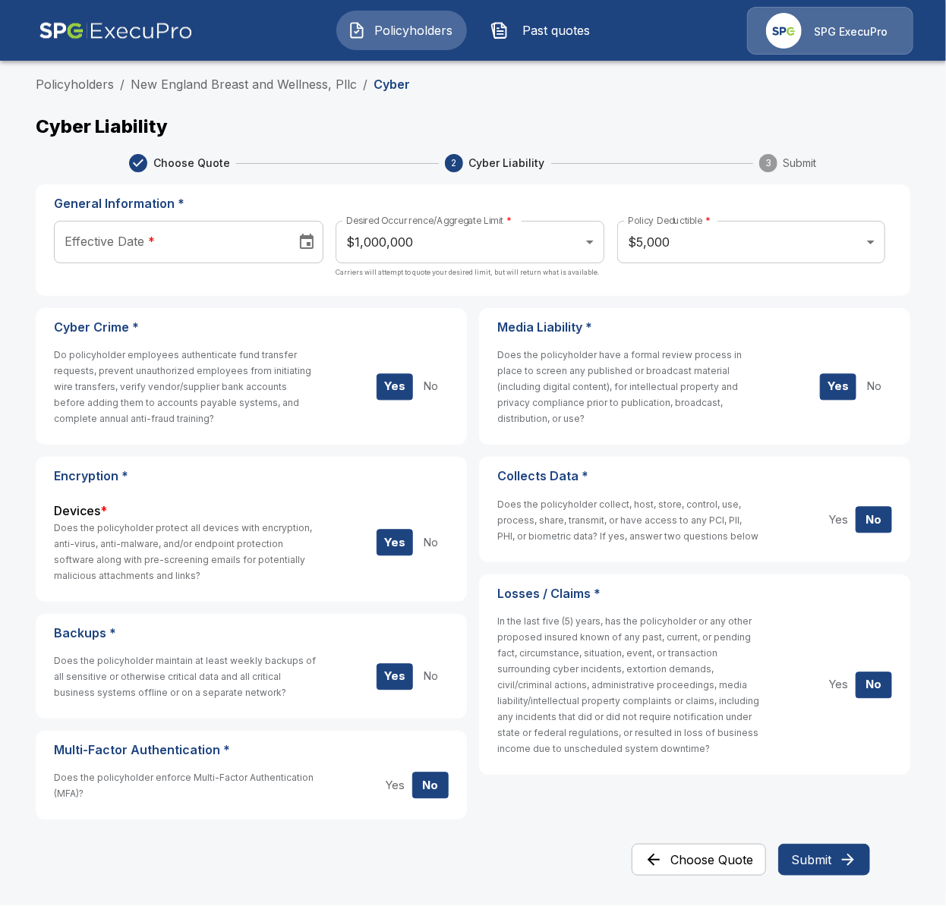
type input "**********"
click at [238, 253] on input "**********" at bounding box center [169, 242] width 231 height 43
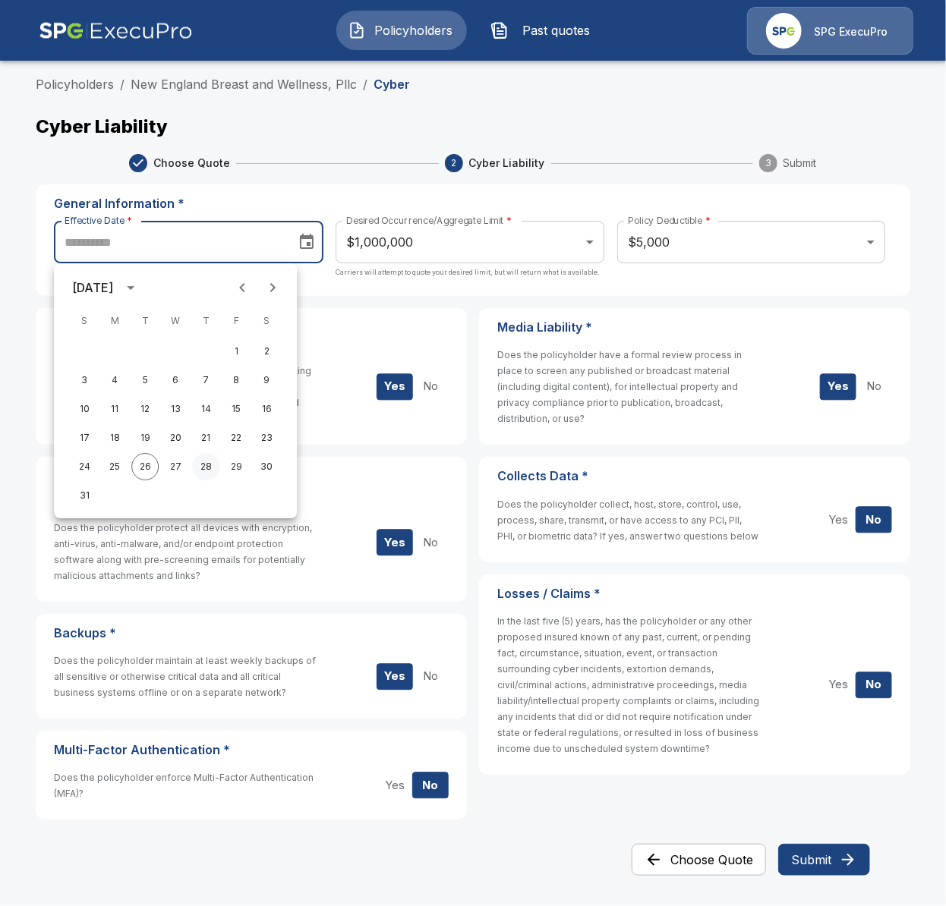
click at [204, 467] on button "28" at bounding box center [205, 466] width 27 height 27
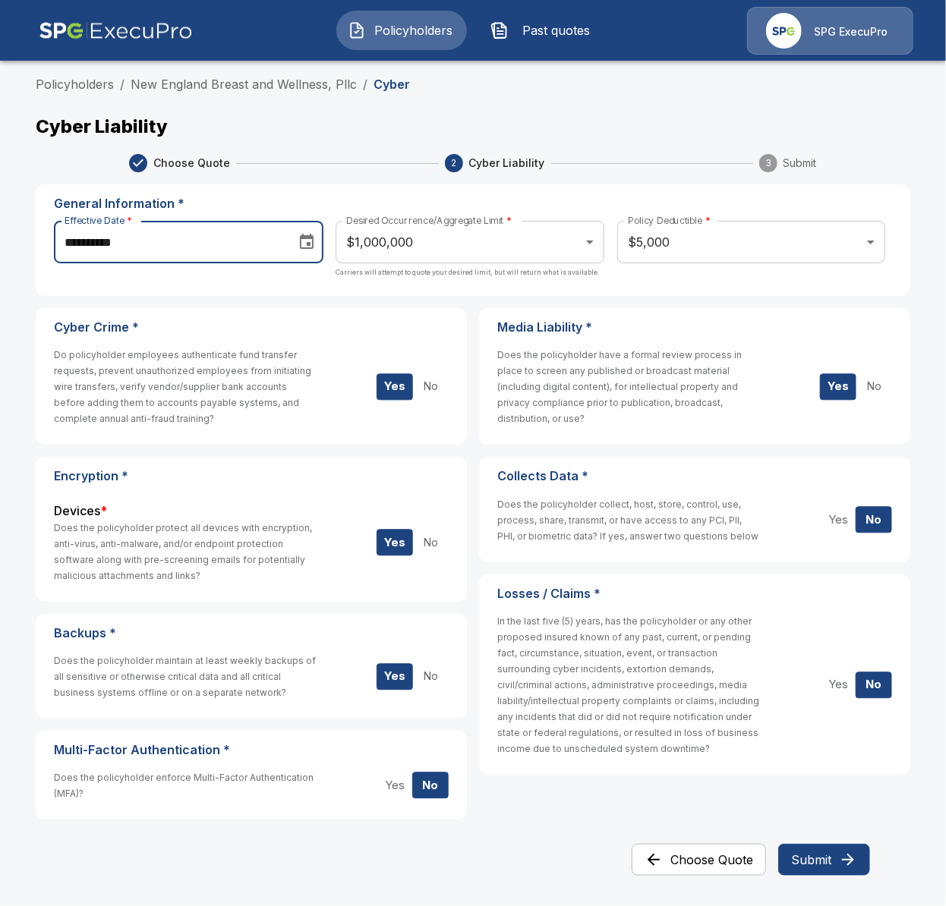
click at [313, 235] on icon "Choose date, selected date is Aug 28, 2025" at bounding box center [307, 242] width 18 height 18
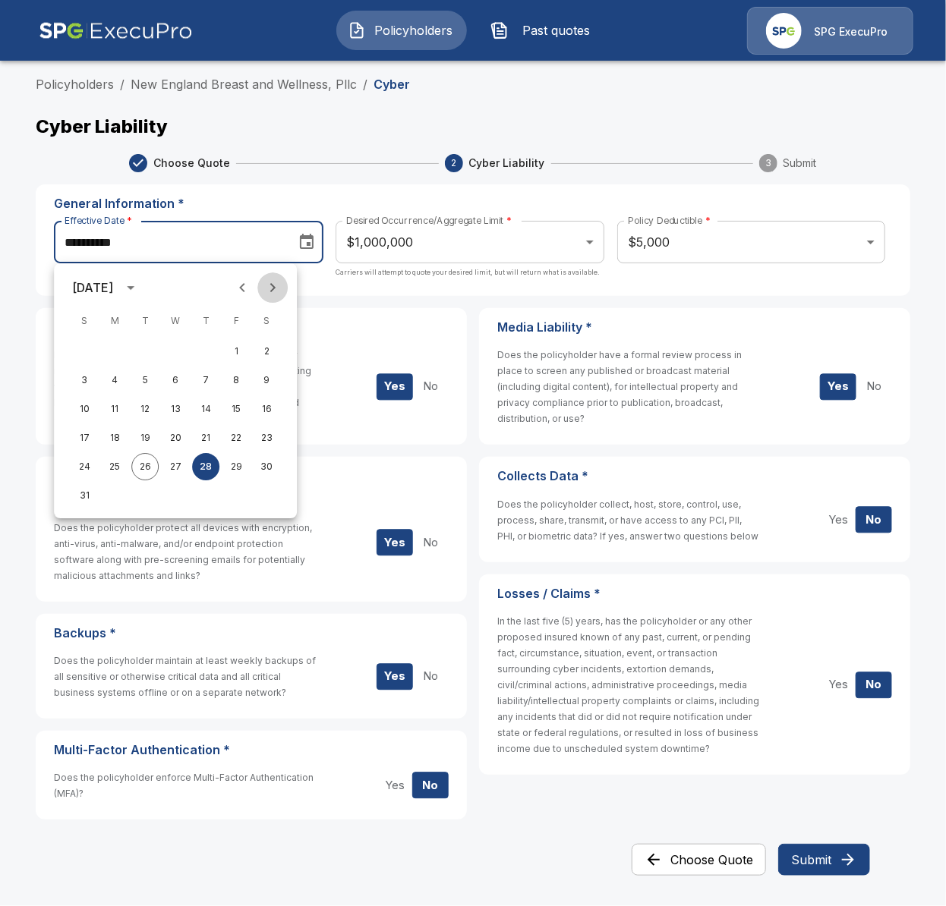
click at [266, 288] on icon "Next month" at bounding box center [272, 288] width 18 height 18
click at [260, 418] on button "15" at bounding box center [266, 408] width 27 height 27
type input "**********"
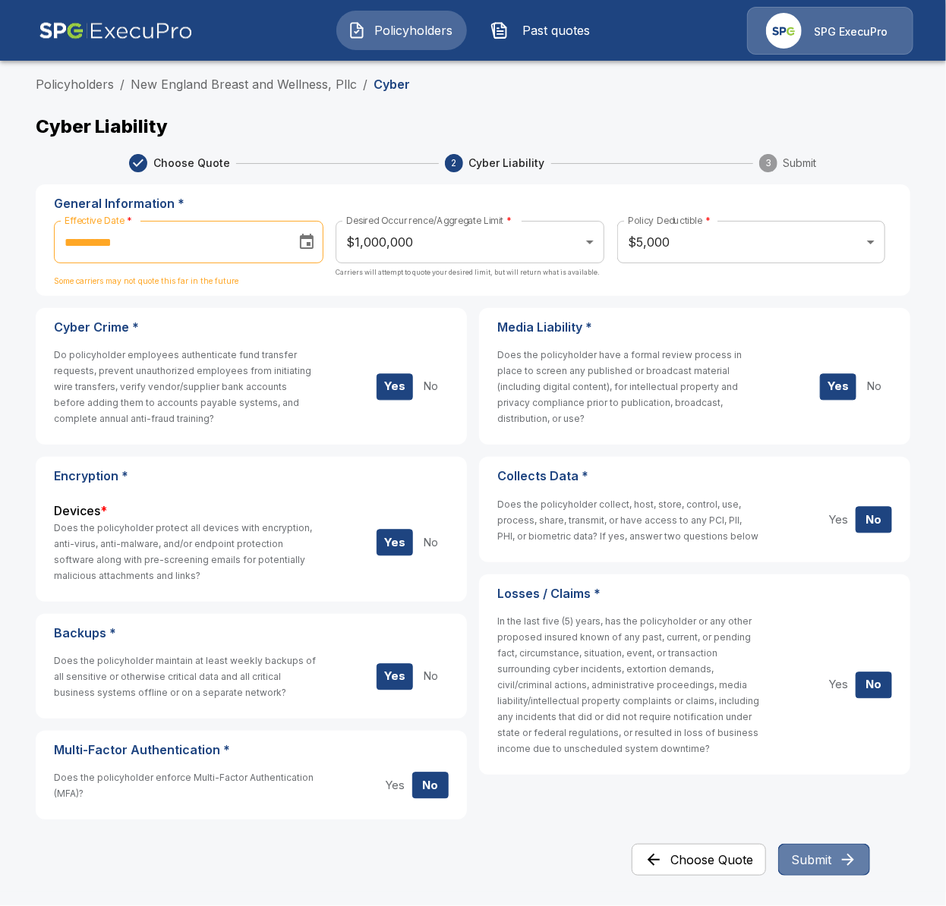
click at [812, 868] on button "Submit" at bounding box center [824, 860] width 92 height 32
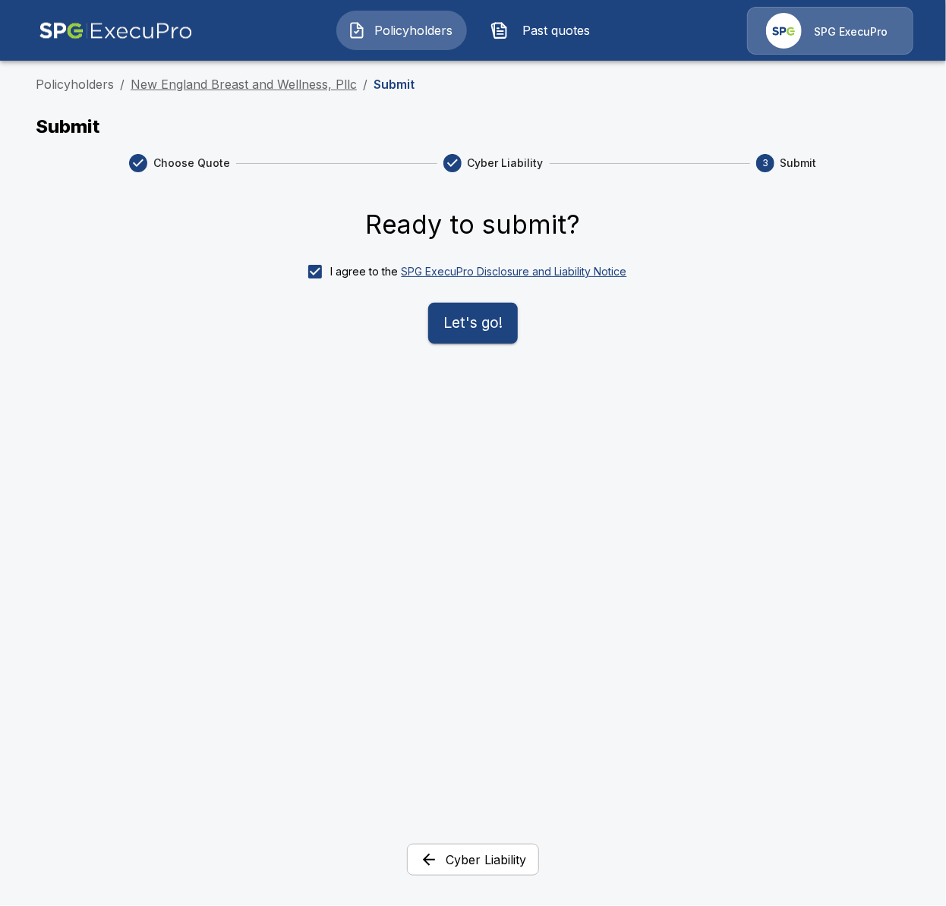
click at [282, 87] on link "New England Breast and Wellness, Pllc" at bounding box center [244, 84] width 226 height 15
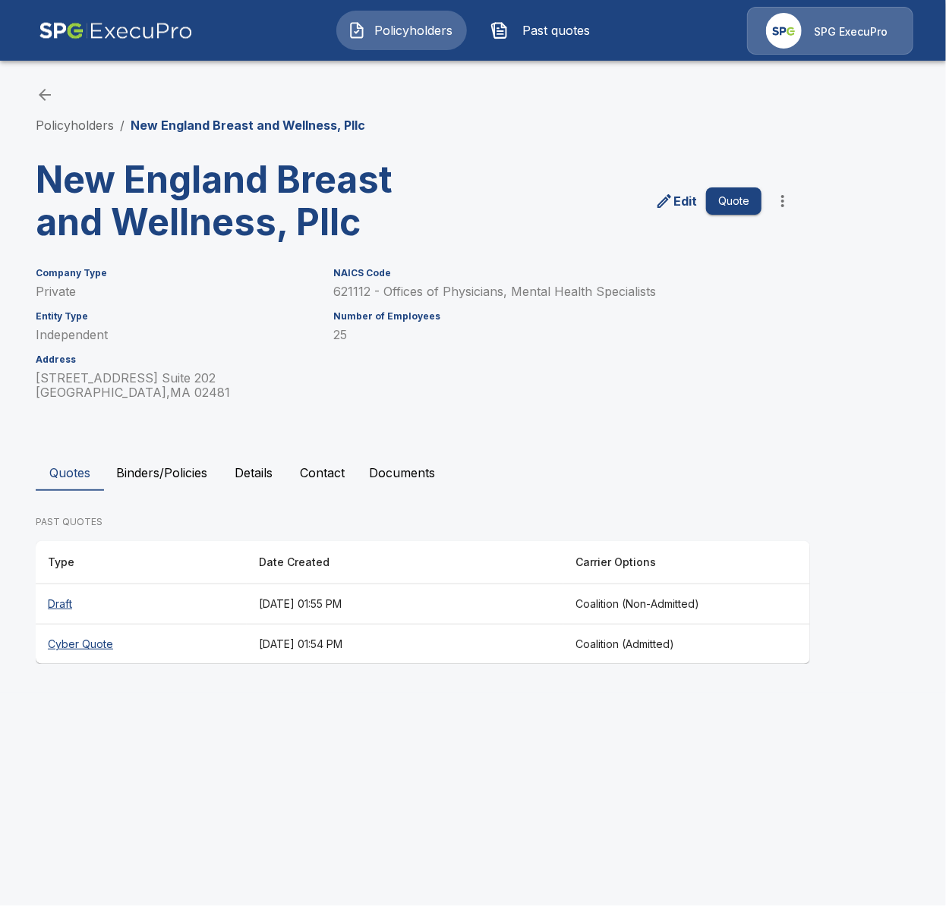
click at [387, 41] on button "Policyholders" at bounding box center [401, 30] width 131 height 39
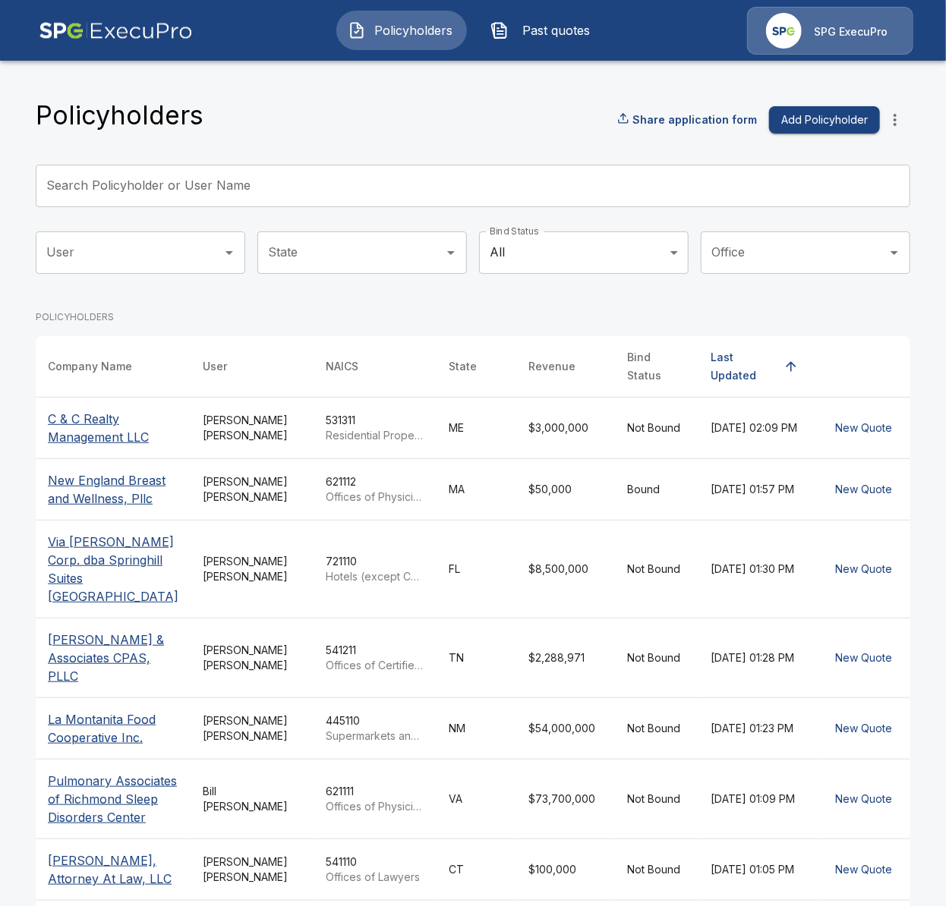
click at [352, 204] on input "Search Policyholder or User Name" at bounding box center [465, 186] width 858 height 43
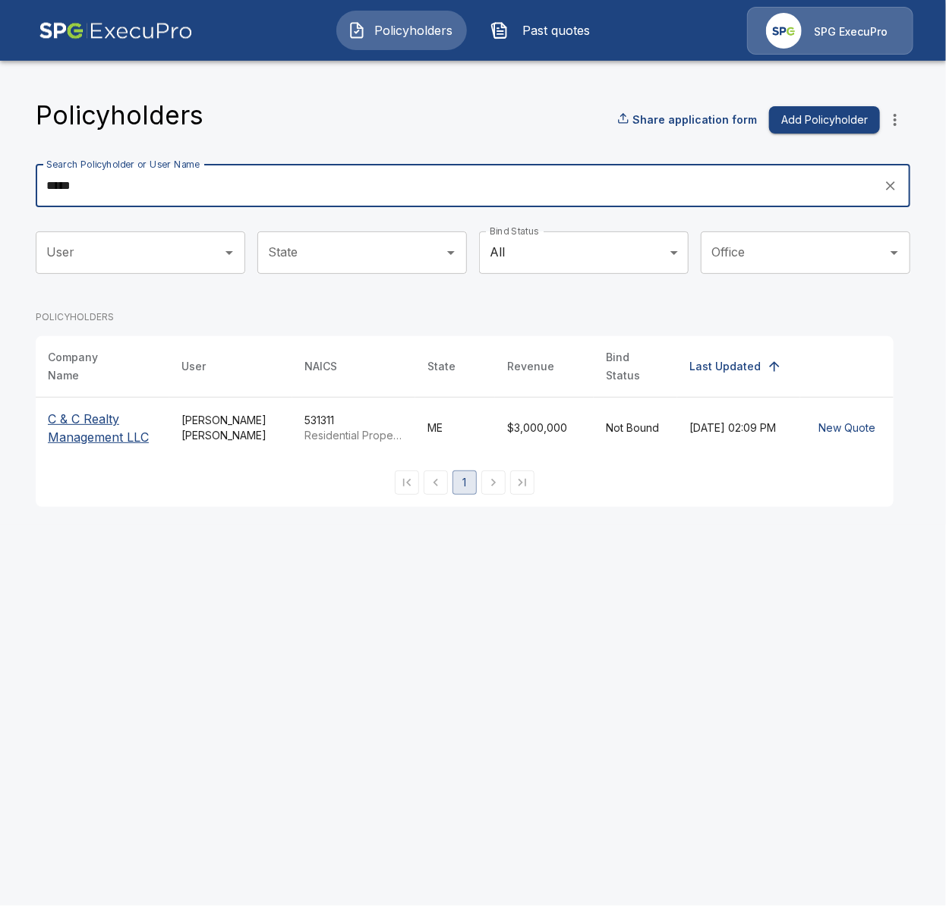
type input "*****"
click at [116, 433] on p "C & C Realty Management LLC" at bounding box center [102, 428] width 109 height 36
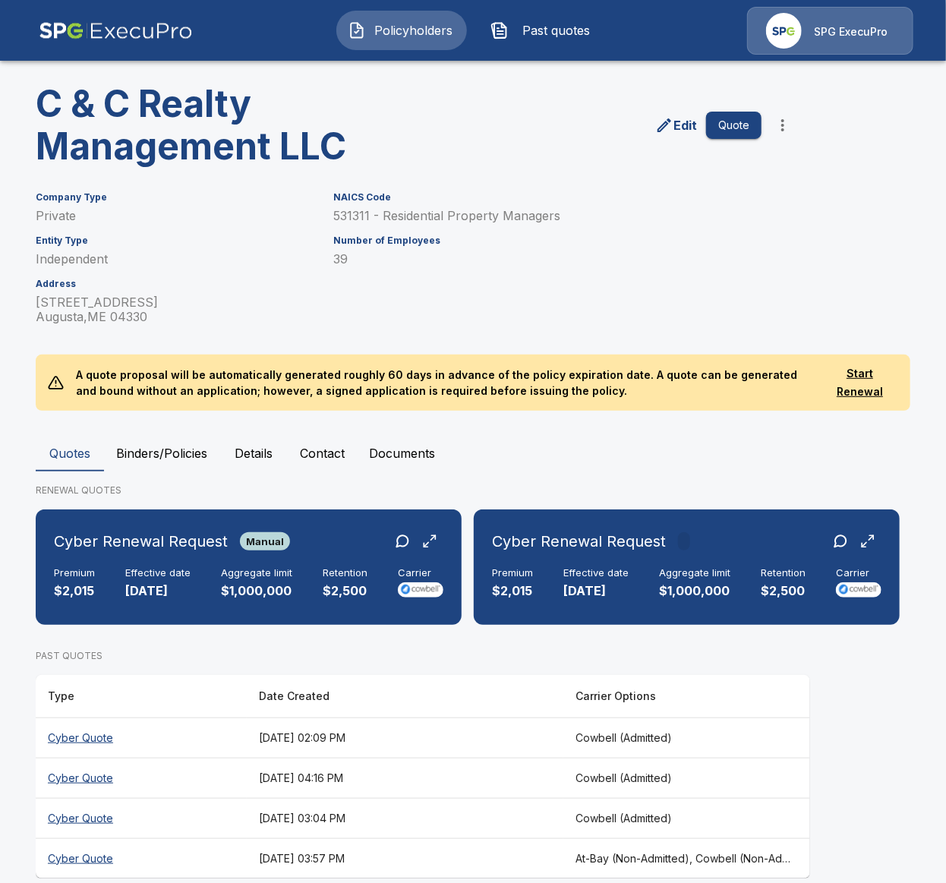
scroll to position [0, 419]
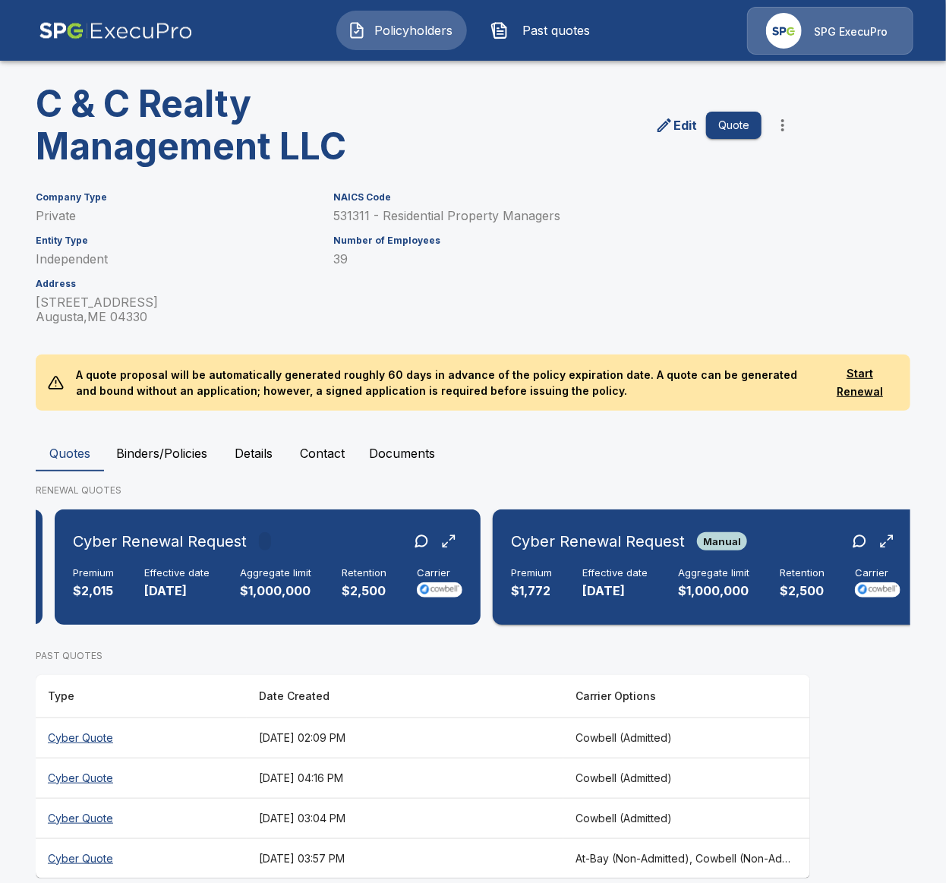
click at [783, 594] on p "$2,500" at bounding box center [801, 590] width 45 height 17
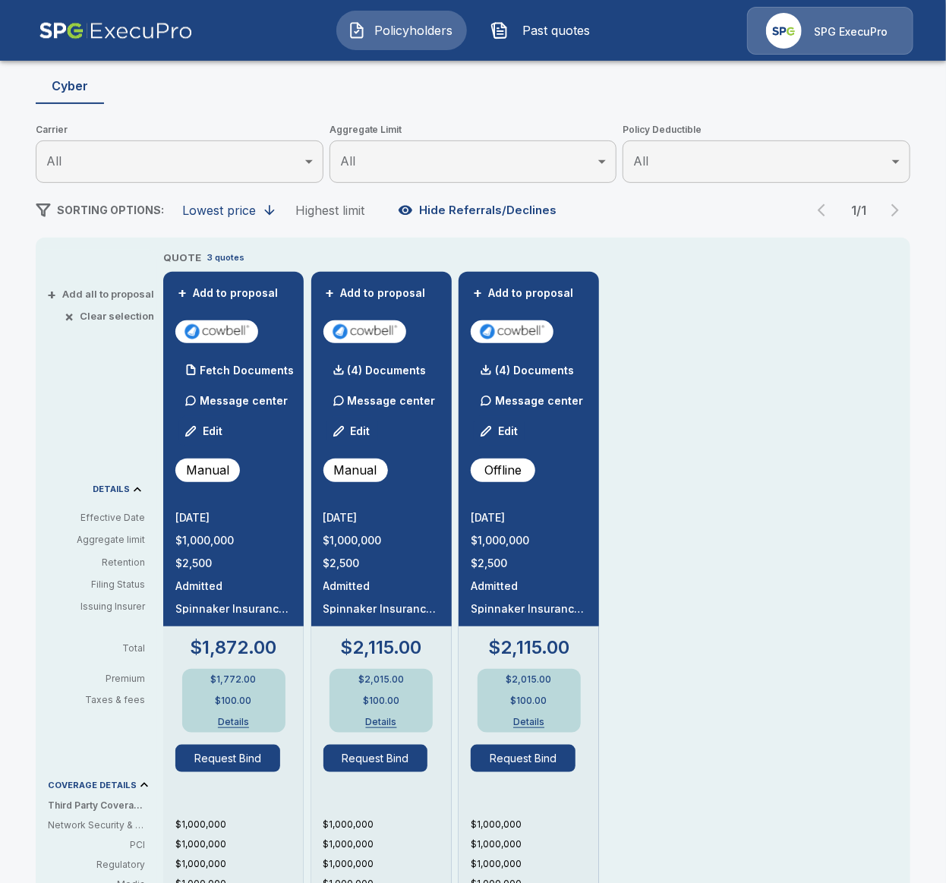
scroll to position [175, 0]
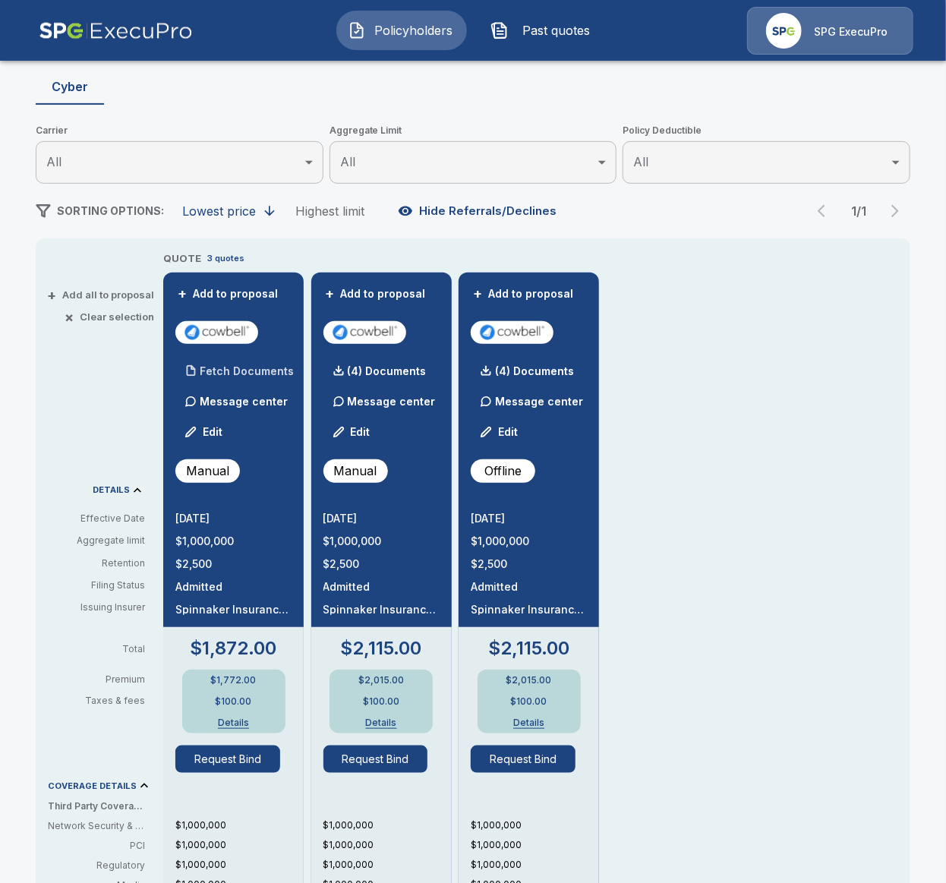
click at [235, 373] on p "Fetch Documents" at bounding box center [247, 371] width 94 height 11
click at [236, 376] on p "(2) Documents" at bounding box center [239, 371] width 78 height 11
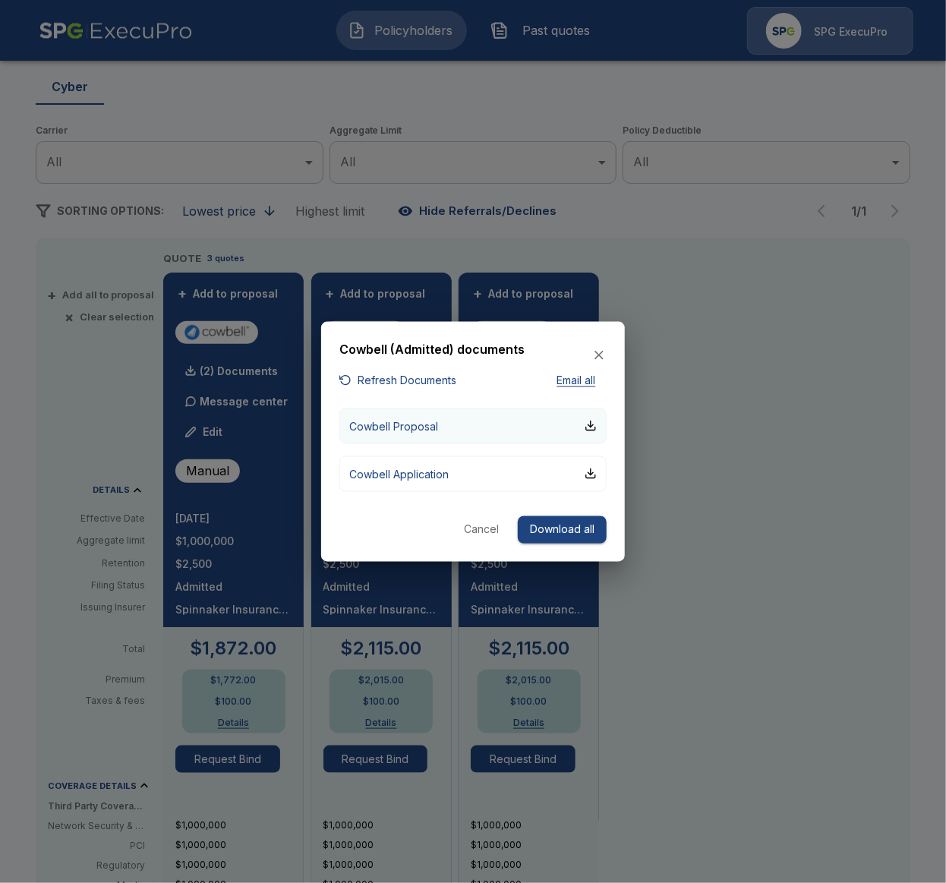
click at [449, 434] on button "Cowbell Proposal" at bounding box center [472, 426] width 267 height 36
click at [757, 560] on div at bounding box center [473, 441] width 946 height 883
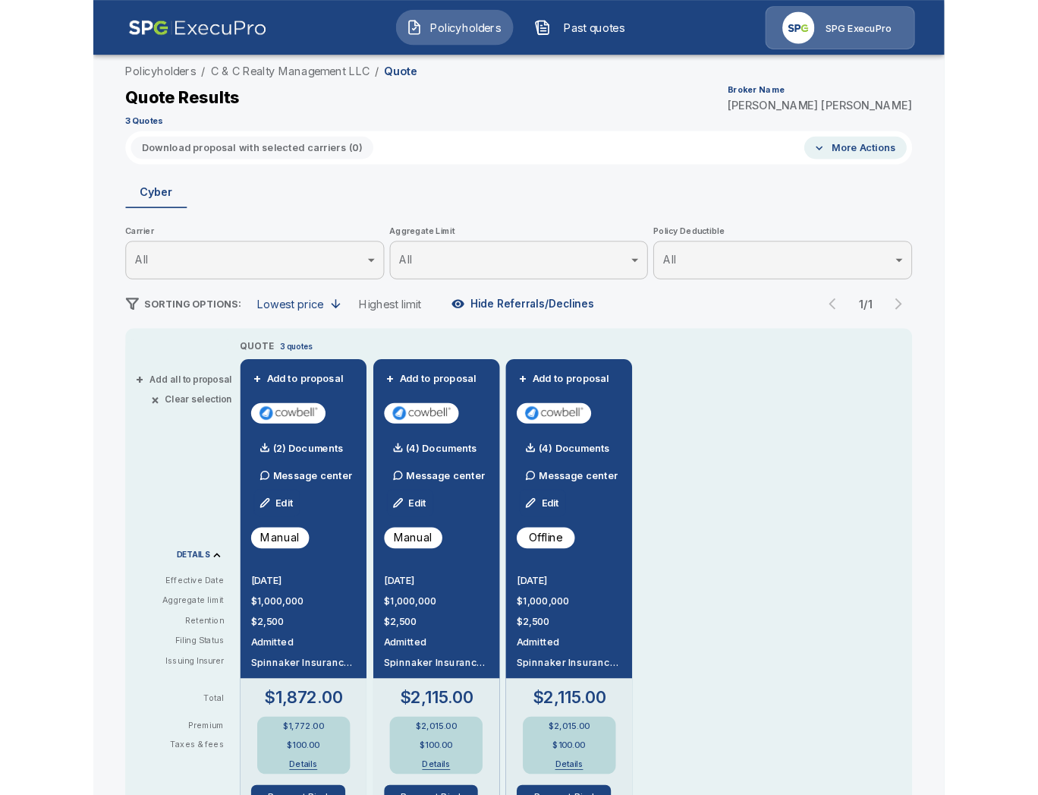
scroll to position [38, 0]
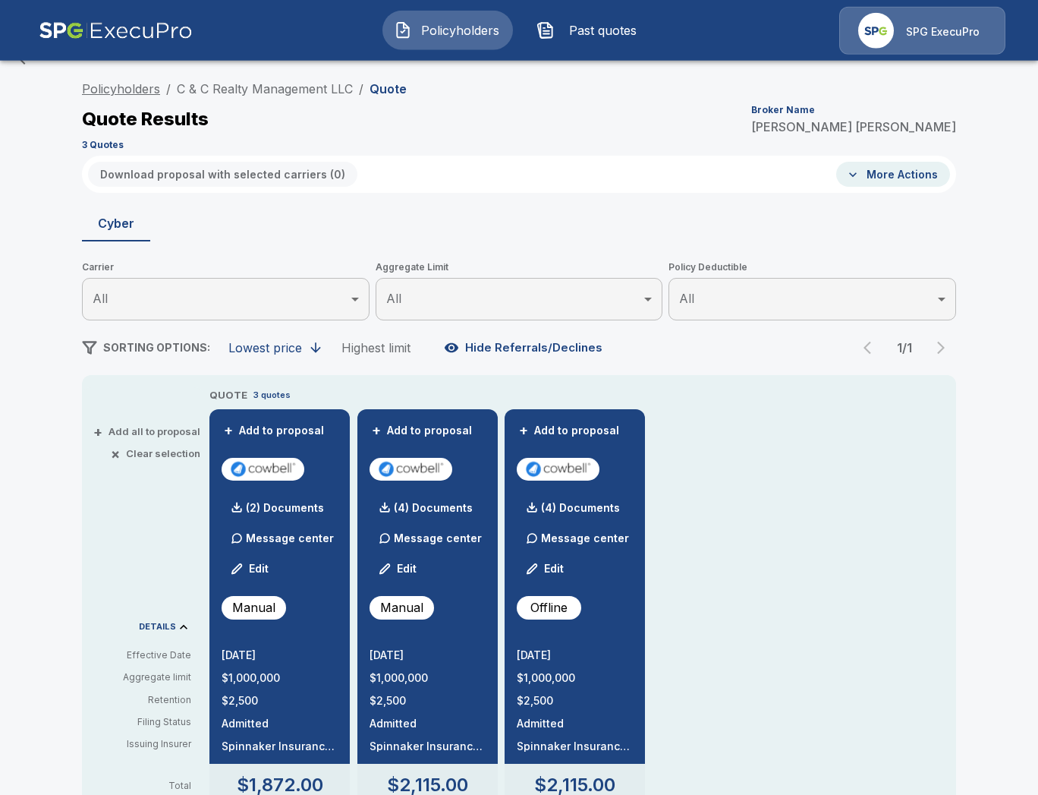
click at [120, 91] on link "Policyholders" at bounding box center [121, 88] width 78 height 15
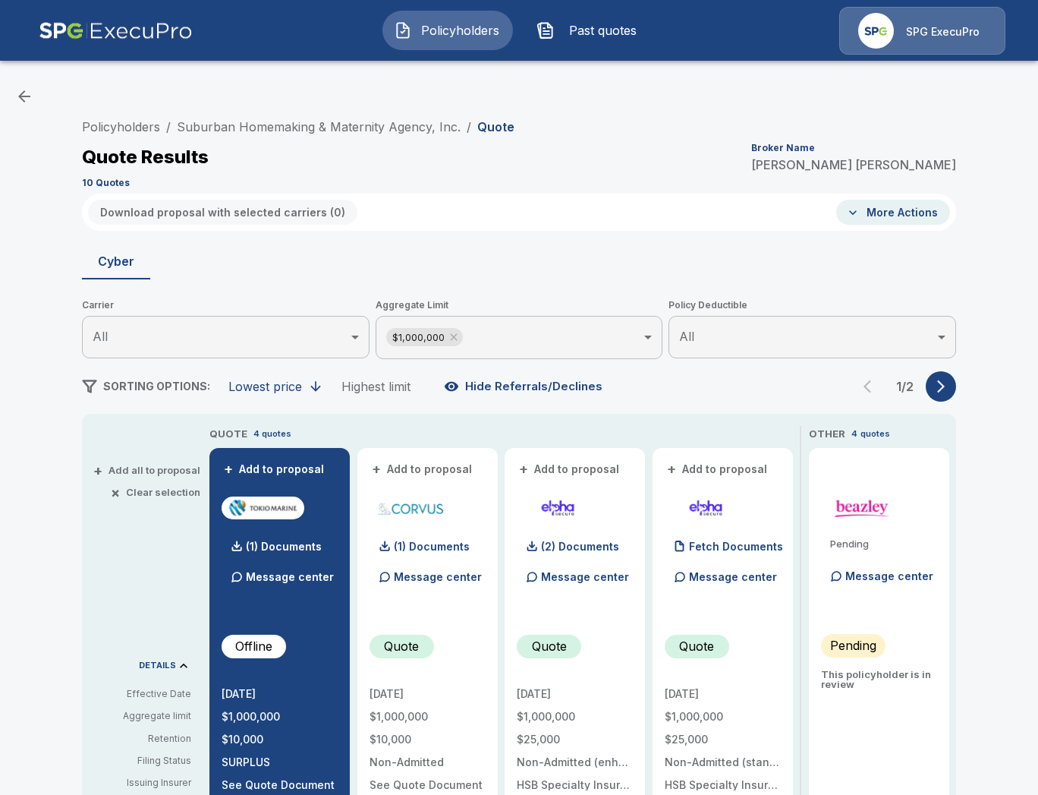
click at [313, 129] on link "Suburban Homemaking & Maternity Agency, Inc." at bounding box center [319, 126] width 284 height 15
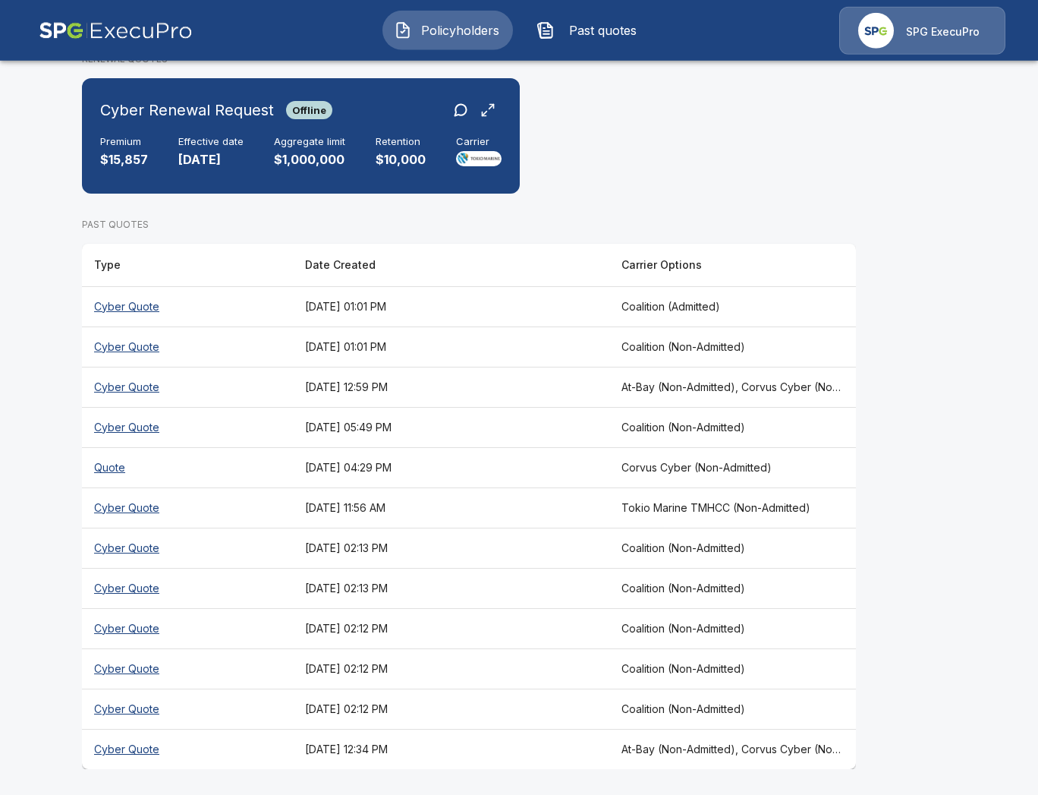
scroll to position [577, 0]
click at [588, 757] on th "[DATE] 12:34 PM" at bounding box center [451, 748] width 316 height 40
click at [589, 505] on th "[DATE] 11:56 AM" at bounding box center [451, 507] width 316 height 40
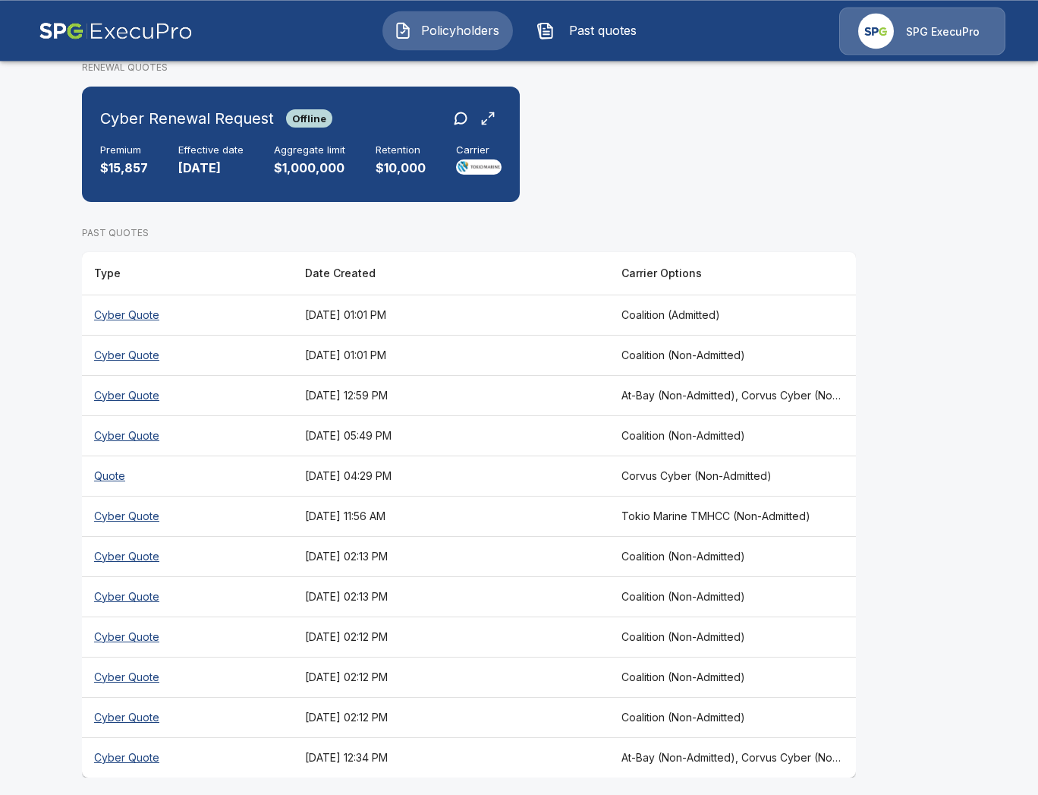
scroll to position [577, 0]
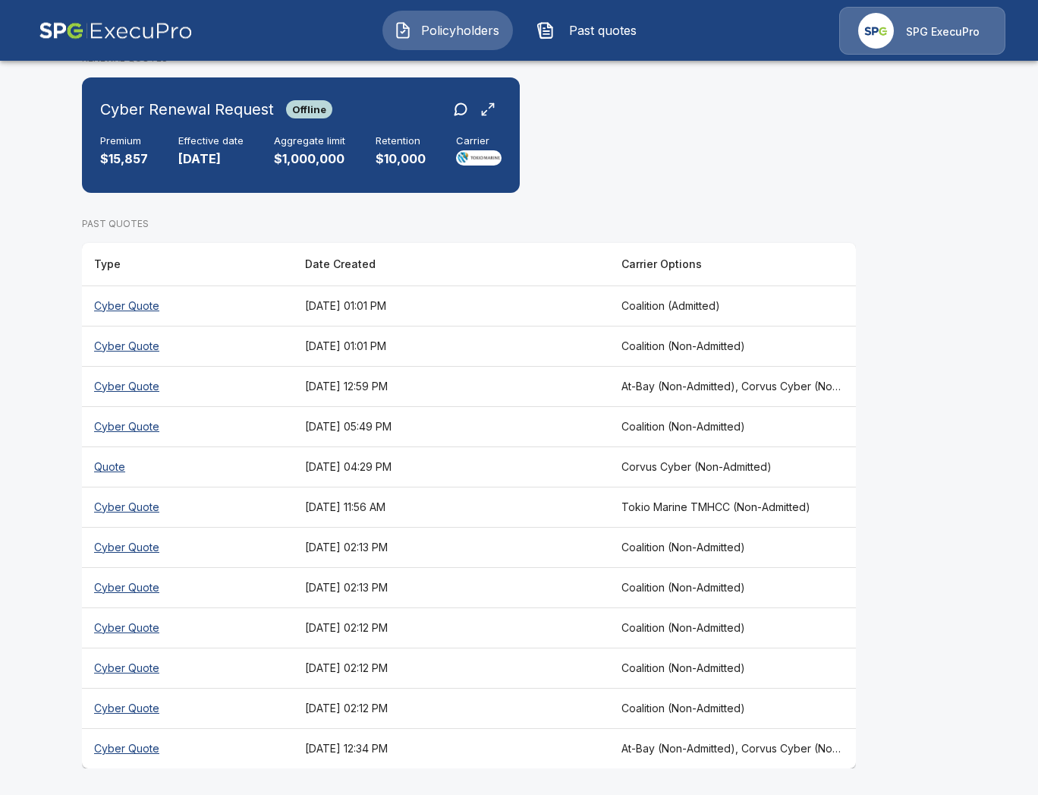
click at [550, 381] on th "[DATE] 12:59 PM" at bounding box center [451, 386] width 316 height 40
click at [571, 746] on th "August 1, 2025 at 12:34 PM" at bounding box center [451, 748] width 316 height 40
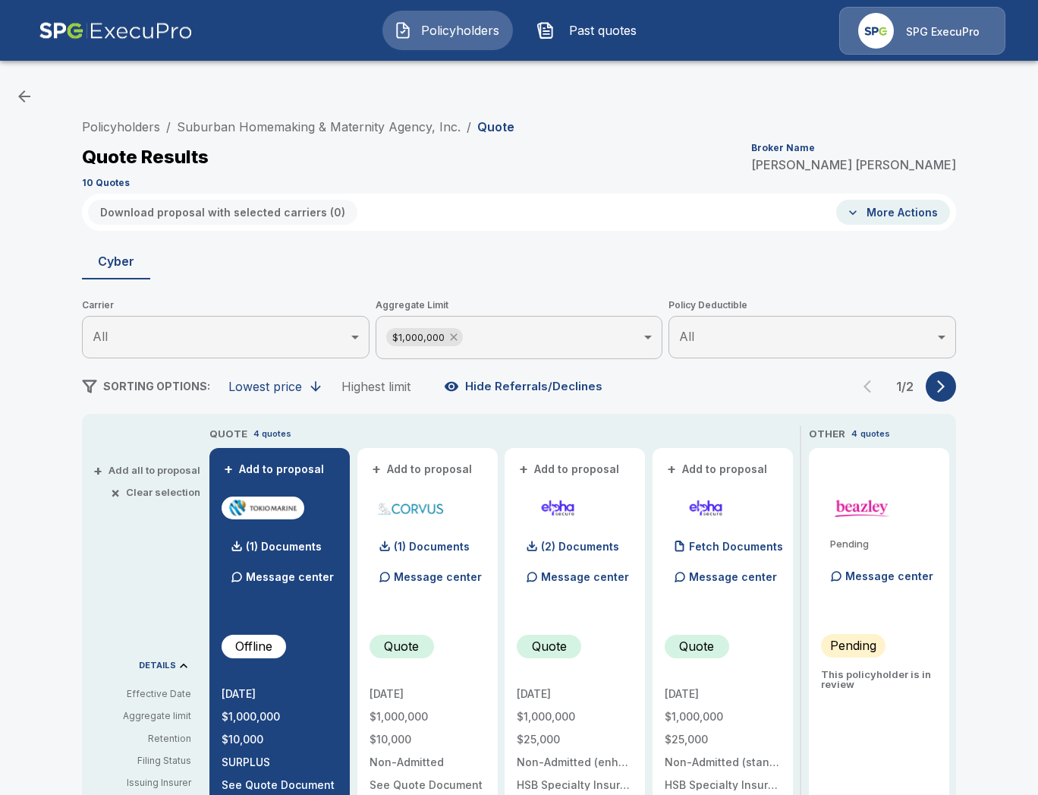
click at [455, 339] on icon at bounding box center [454, 337] width 12 height 12
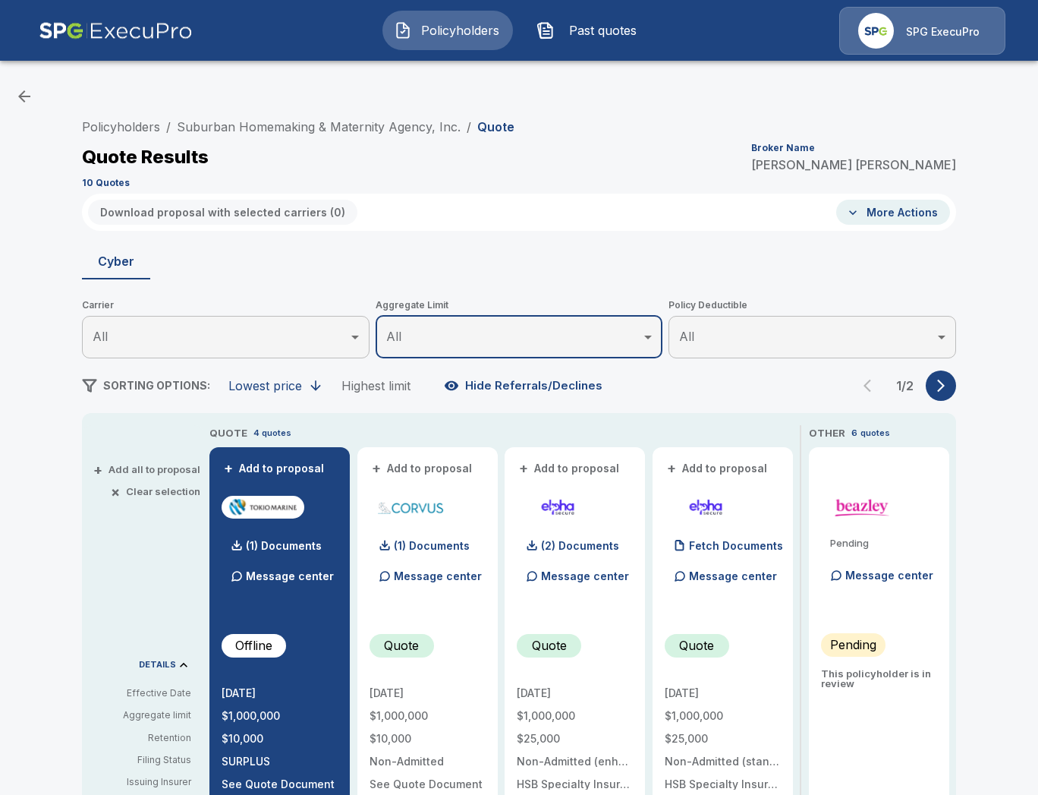
click at [940, 389] on icon "button" at bounding box center [941, 385] width 8 height 13
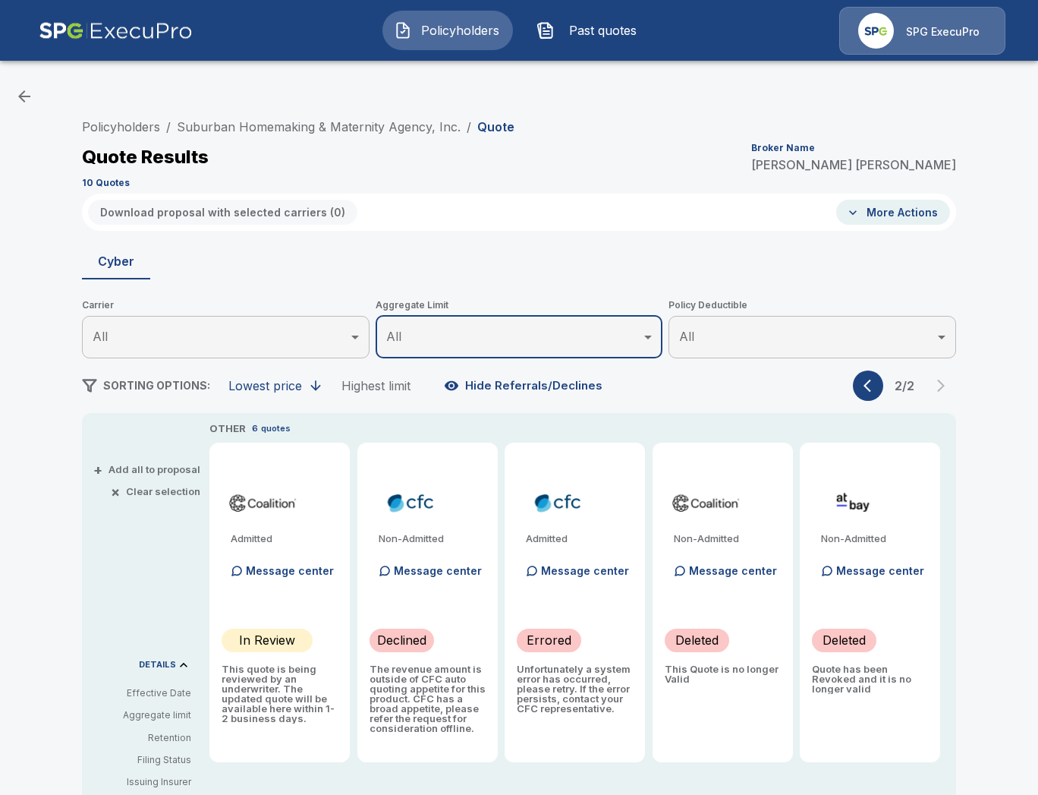
click at [866, 384] on icon "button" at bounding box center [868, 385] width 8 height 13
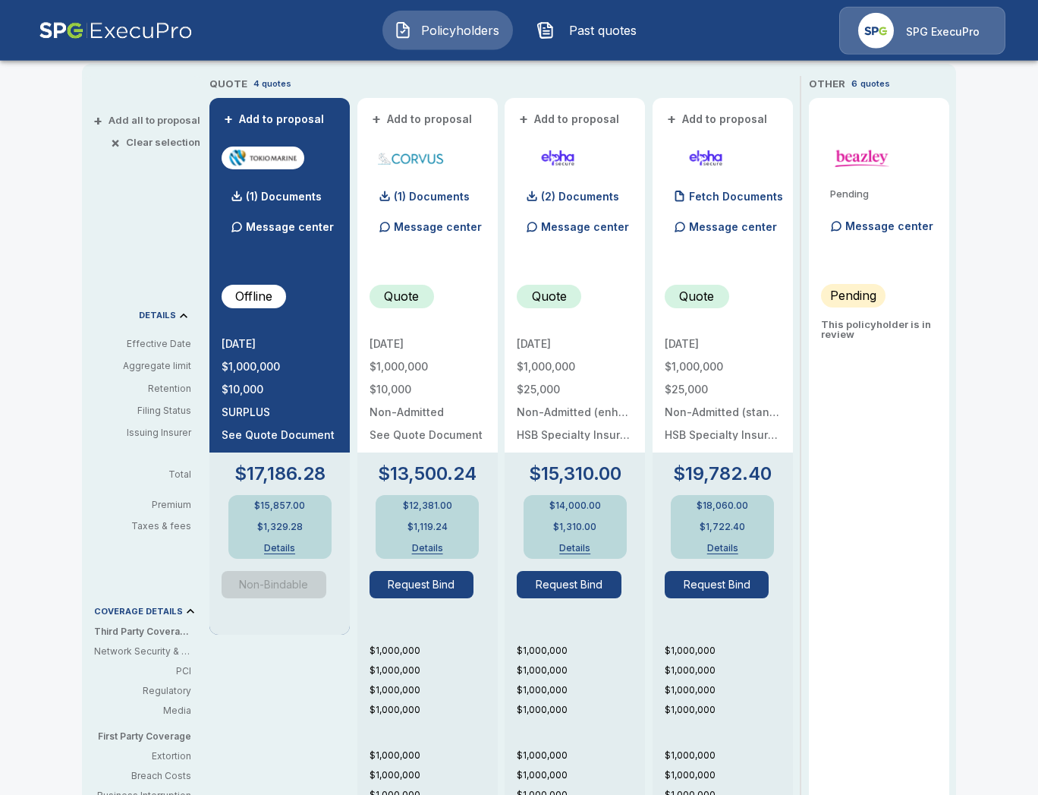
scroll to position [349, 0]
click at [83, 235] on div "+ Add all to proposal × Clear selection DETAILS Effective Date Aggregate limit …" at bounding box center [142, 572] width 121 height 992
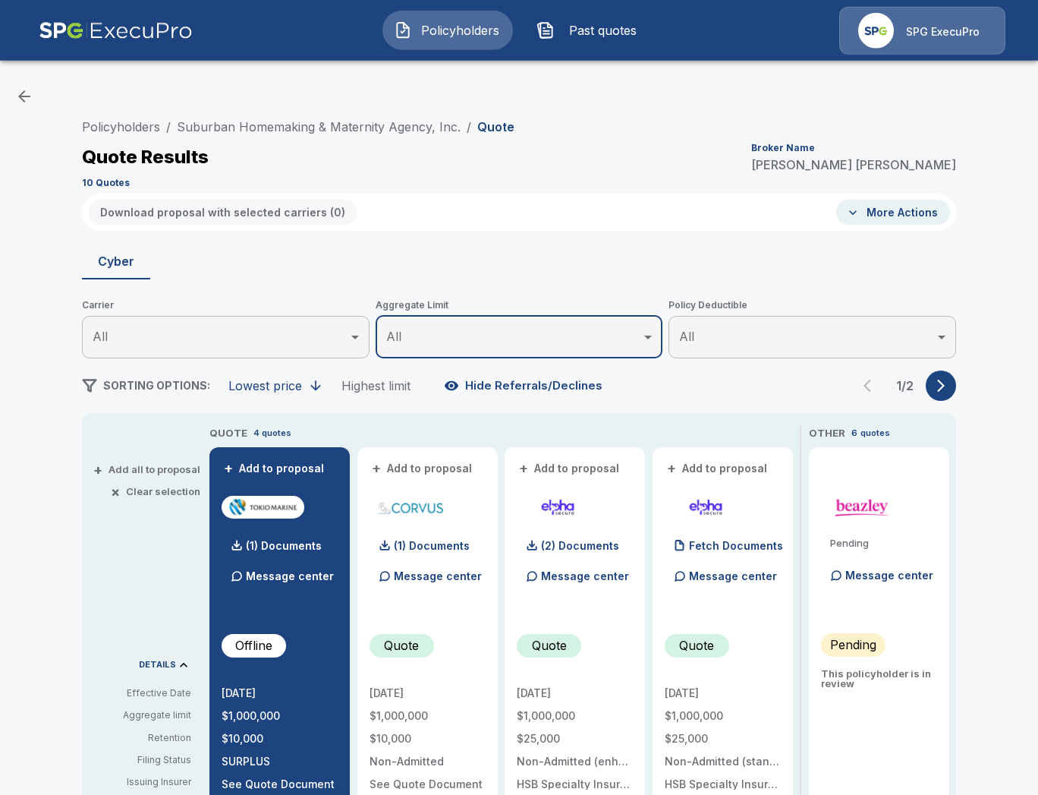
scroll to position [0, 0]
click at [933, 387] on button "button" at bounding box center [941, 385] width 30 height 30
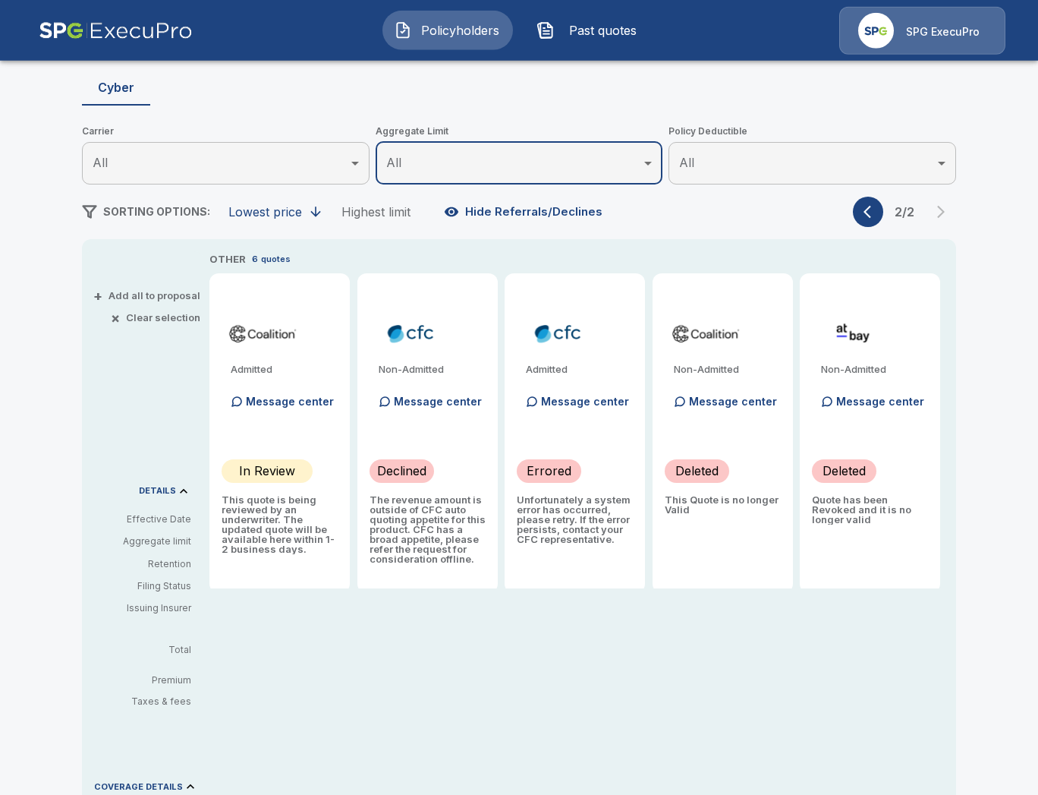
scroll to position [175, 0]
click at [991, 250] on div "Policyholders / Suburban Homemaking & Maternity Agency, Inc. / Quote Quote Resu…" at bounding box center [519, 619] width 1038 height 1442
click at [74, 289] on div "Policyholders / Suburban Homemaking & Maternity Agency, Inc. / Quote Quote Resu…" at bounding box center [519, 638] width 911 height 1403
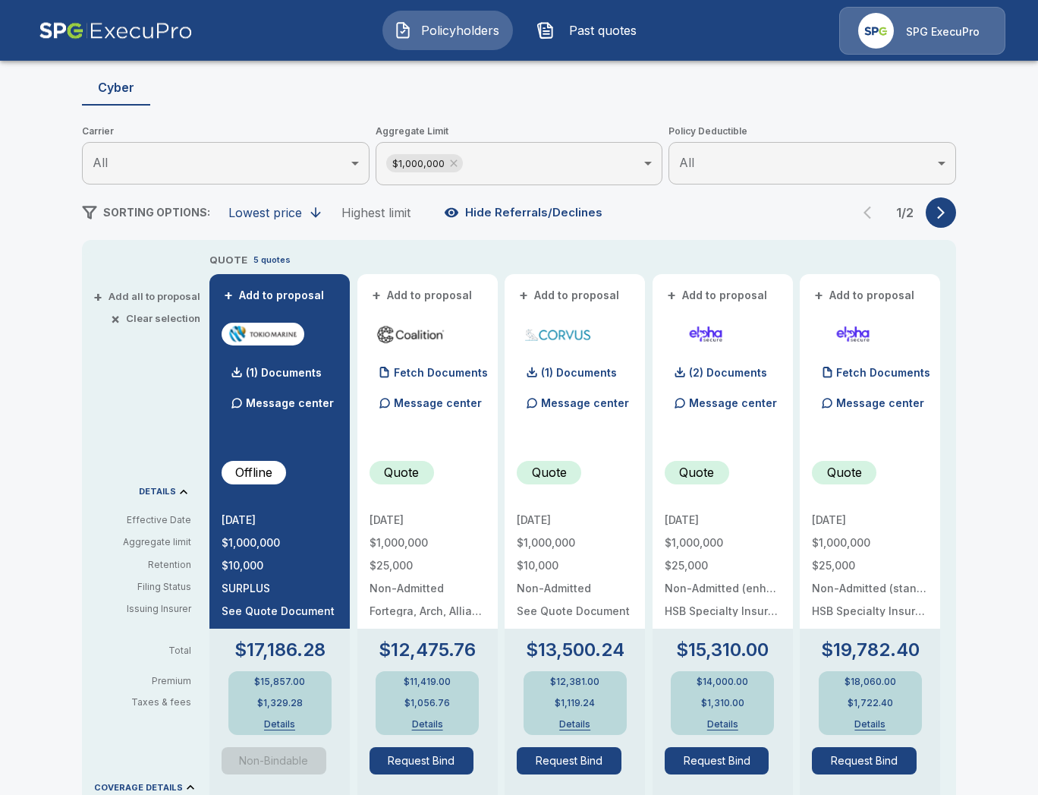
scroll to position [175, 0]
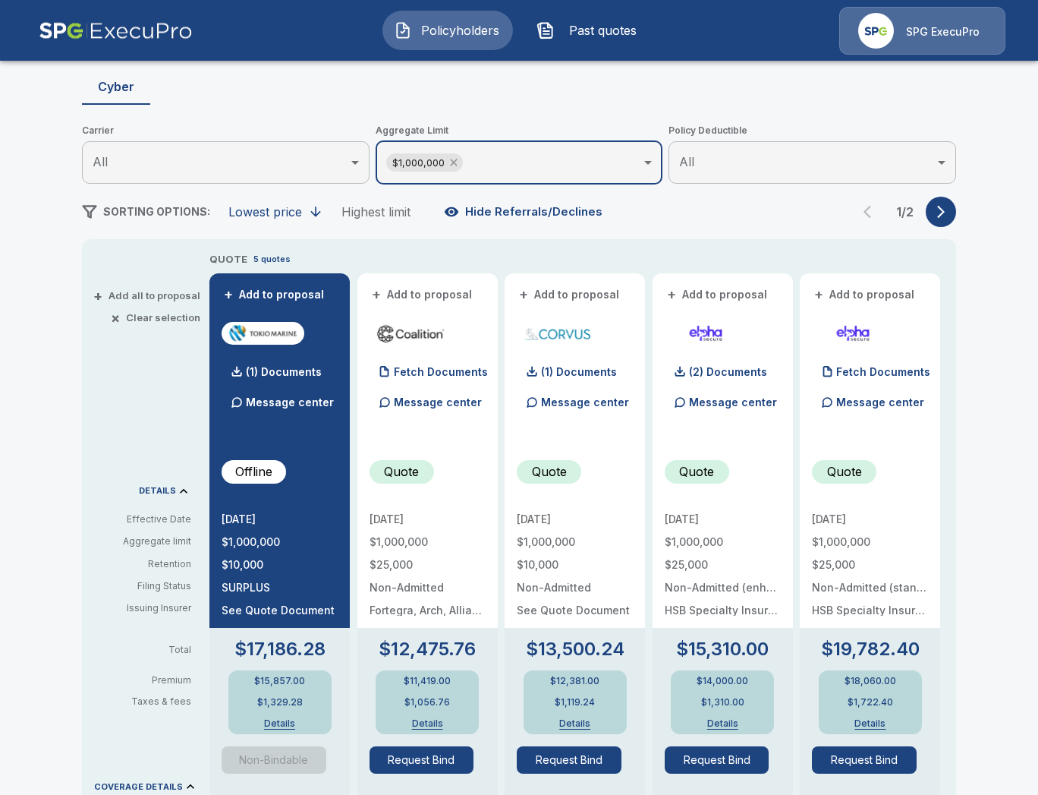
click at [454, 164] on icon at bounding box center [453, 162] width 7 height 7
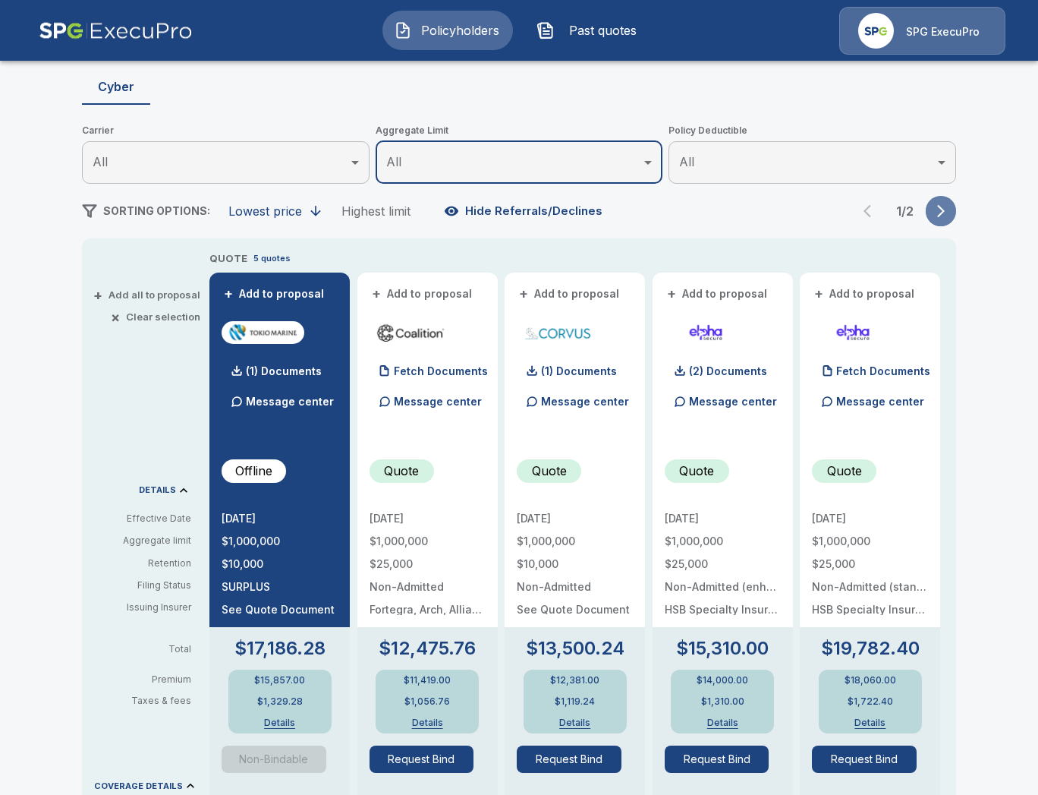
click at [943, 213] on icon "button" at bounding box center [941, 211] width 8 height 13
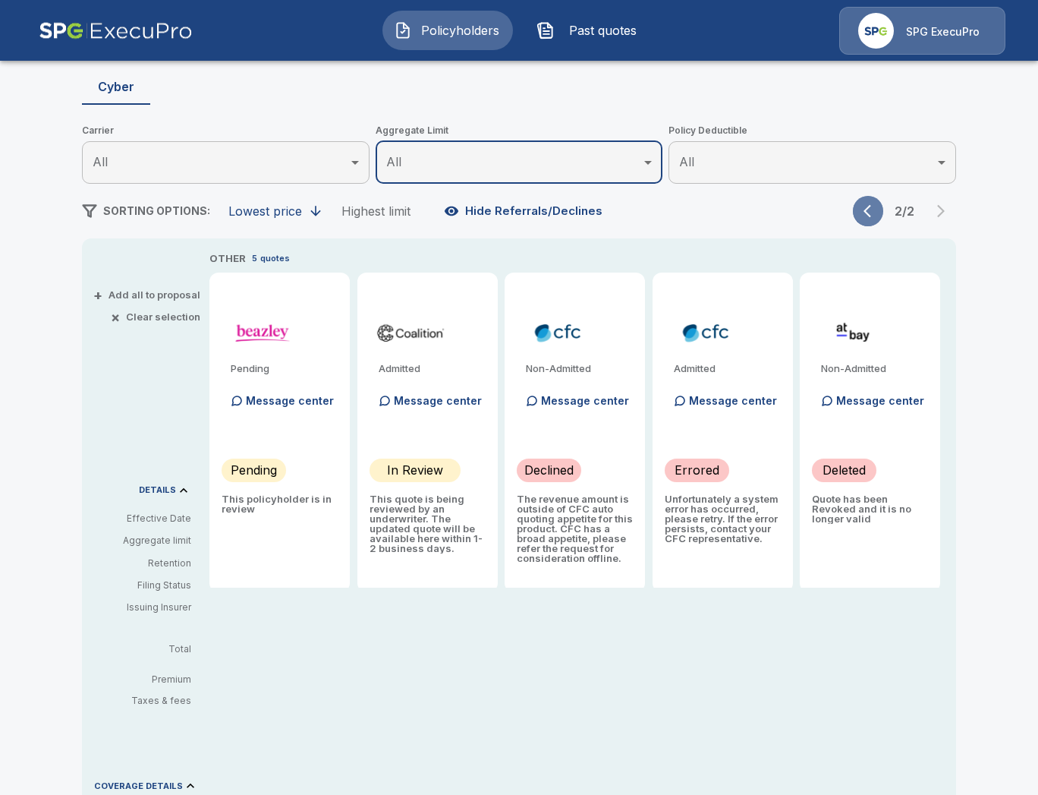
click at [877, 219] on button "button" at bounding box center [868, 211] width 30 height 30
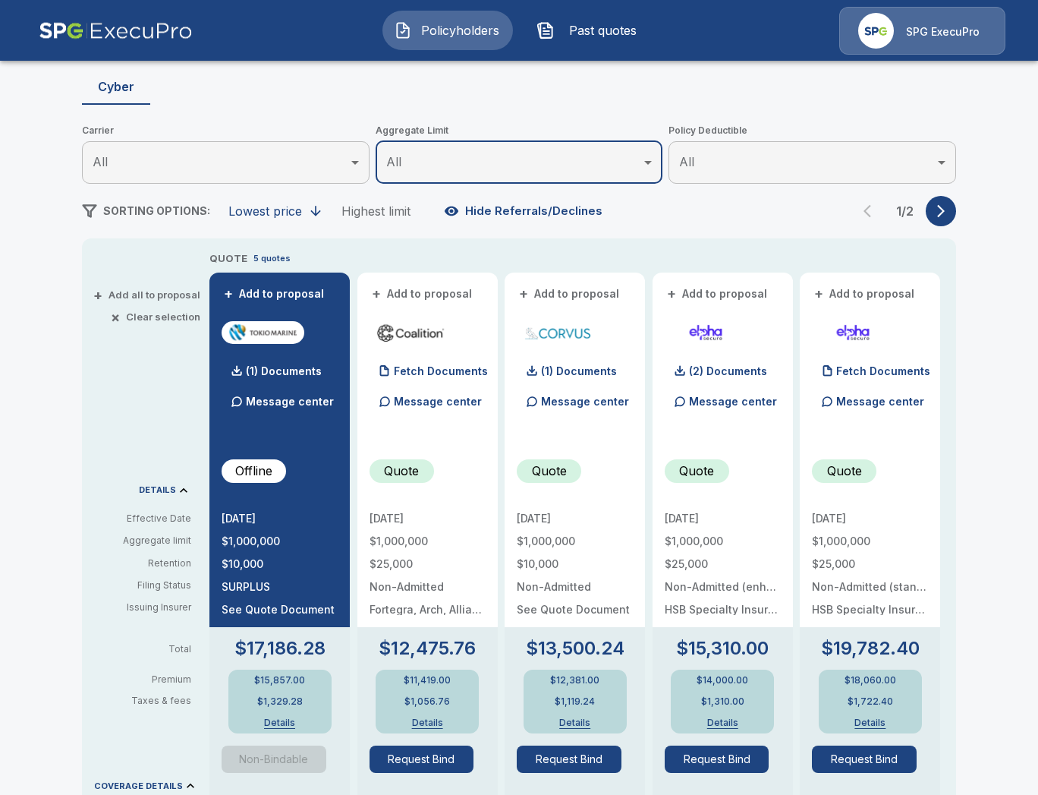
click at [987, 739] on div "Policyholders / Suburban Homemaking & Maternity Agency, Inc. / Quote Quote Resu…" at bounding box center [519, 640] width 1038 height 1485
click at [953, 207] on button "button" at bounding box center [941, 211] width 30 height 30
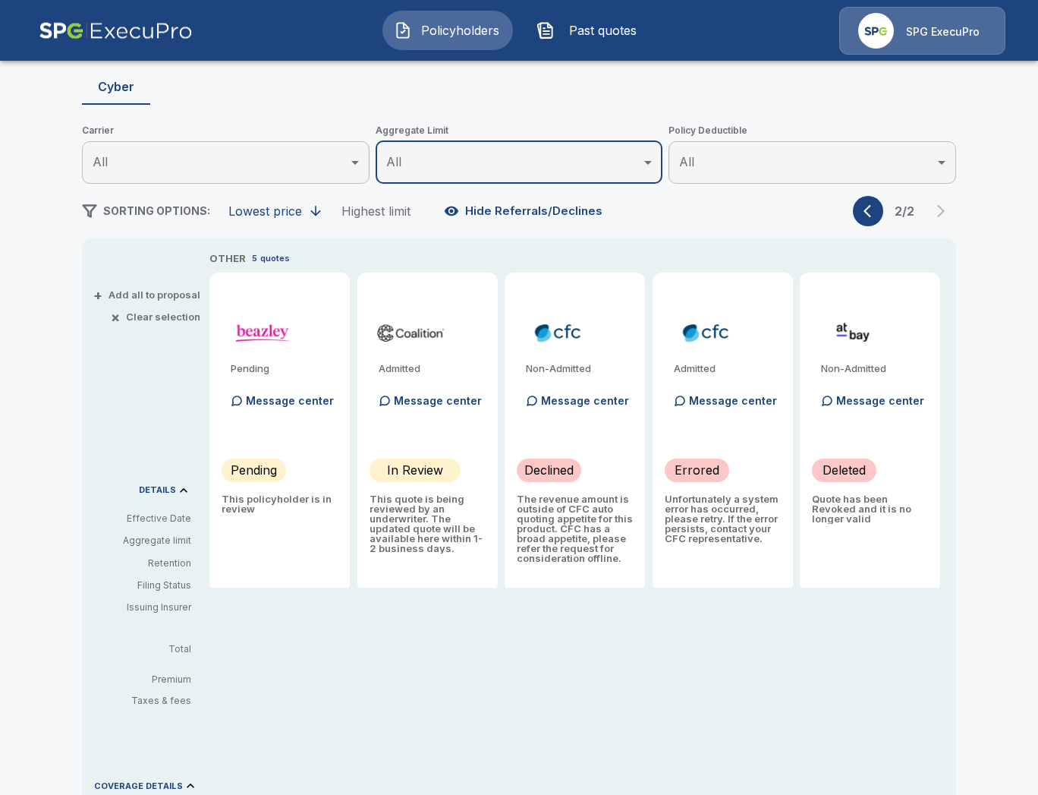
click at [883, 213] on button "button" at bounding box center [868, 211] width 30 height 30
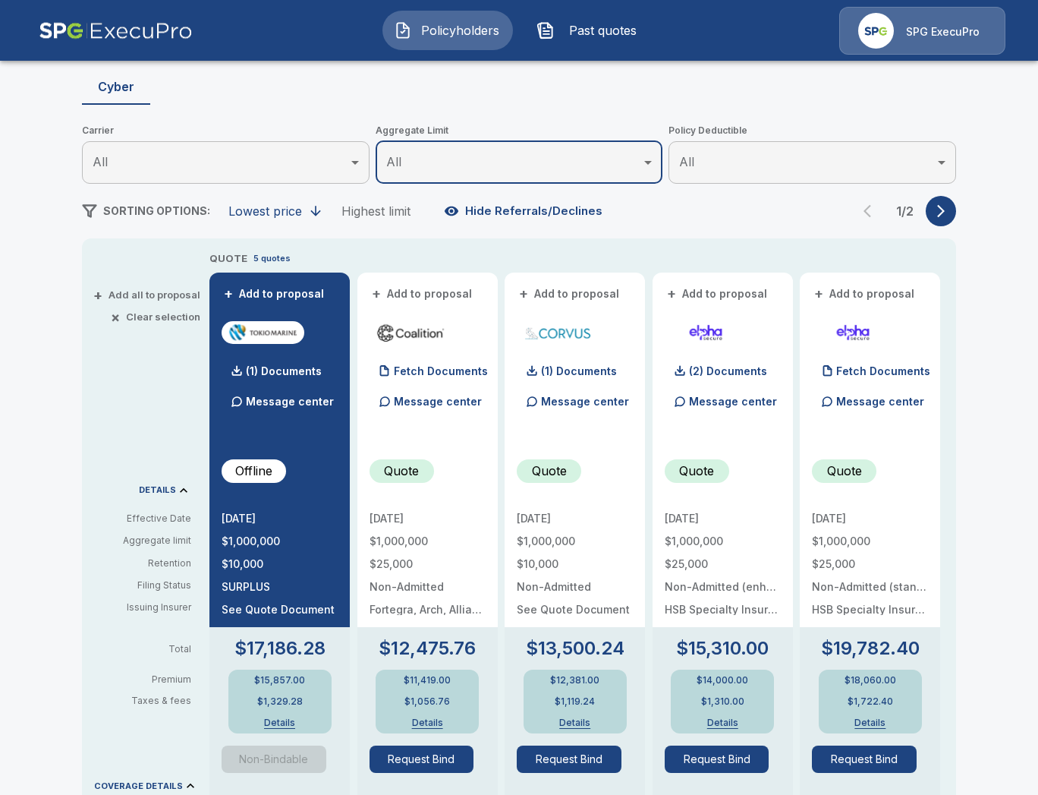
click at [51, 256] on div "Policyholders / Suburban Homemaking & Maternity Agency, Inc. / Quote Quote Resu…" at bounding box center [519, 640] width 1038 height 1485
click at [84, 442] on div "+ Add all to proposal × Clear selection DETAILS Effective Date Aggregate limit …" at bounding box center [142, 746] width 121 height 992
click at [58, 239] on div "Policyholders / Suburban Homemaking & Maternity Agency, Inc. / Quote Quote Resu…" at bounding box center [519, 640] width 1038 height 1485
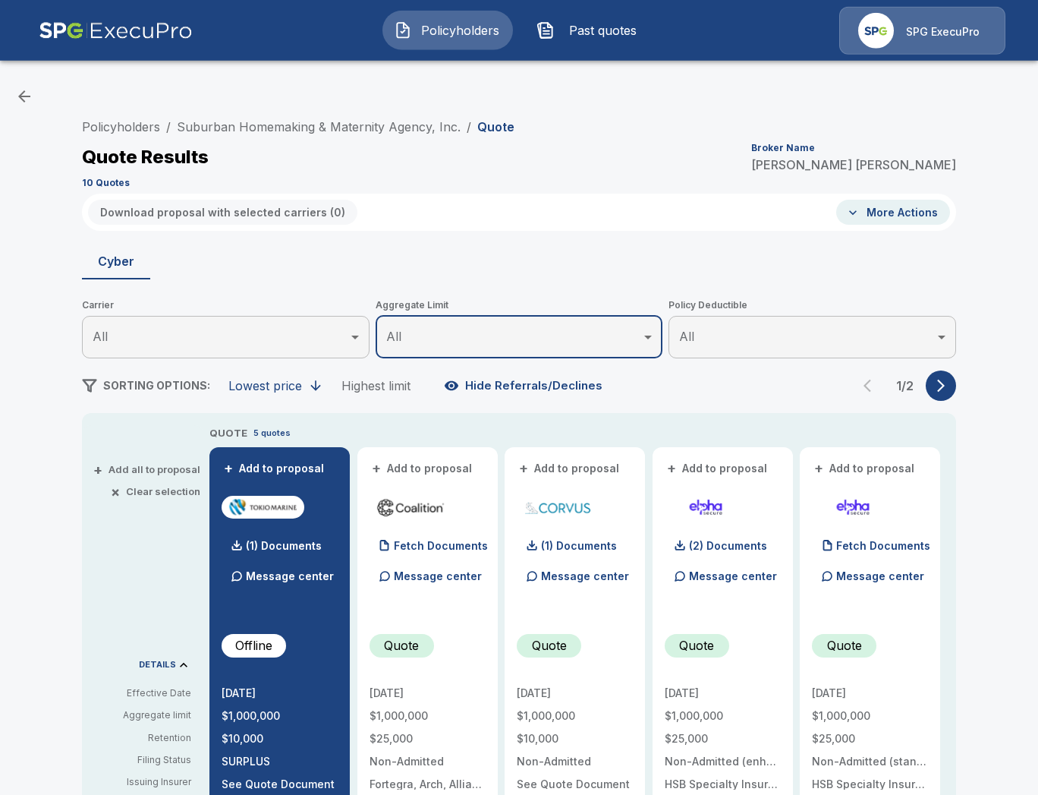
scroll to position [0, 0]
click at [162, 471] on button "+ Add all to proposal" at bounding box center [148, 469] width 104 height 10
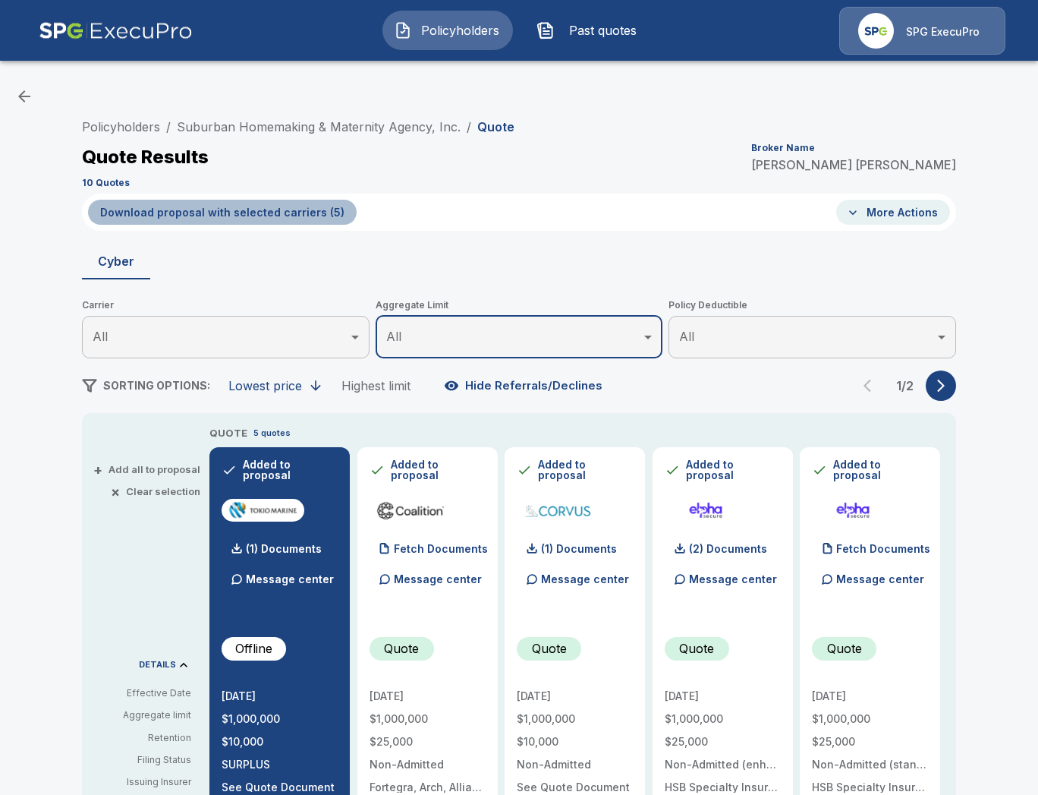
click at [271, 217] on button "Download proposal with selected carriers ( 5 )" at bounding box center [222, 212] width 269 height 25
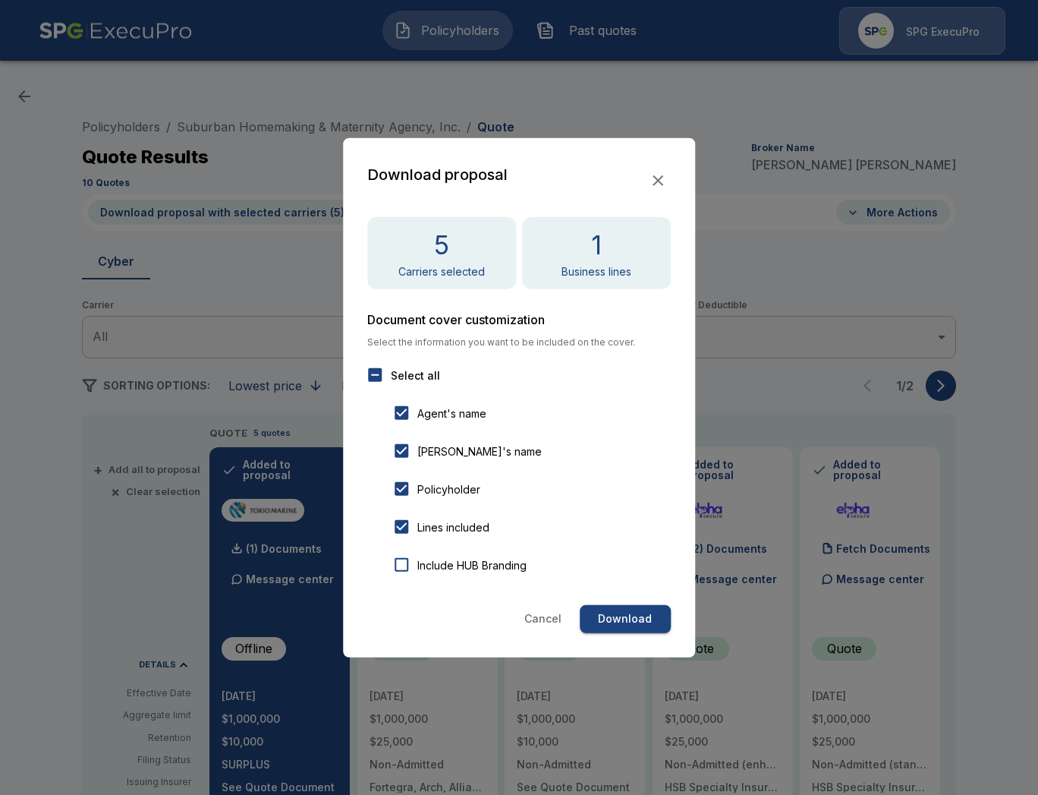
click at [627, 618] on button "Download" at bounding box center [625, 619] width 91 height 28
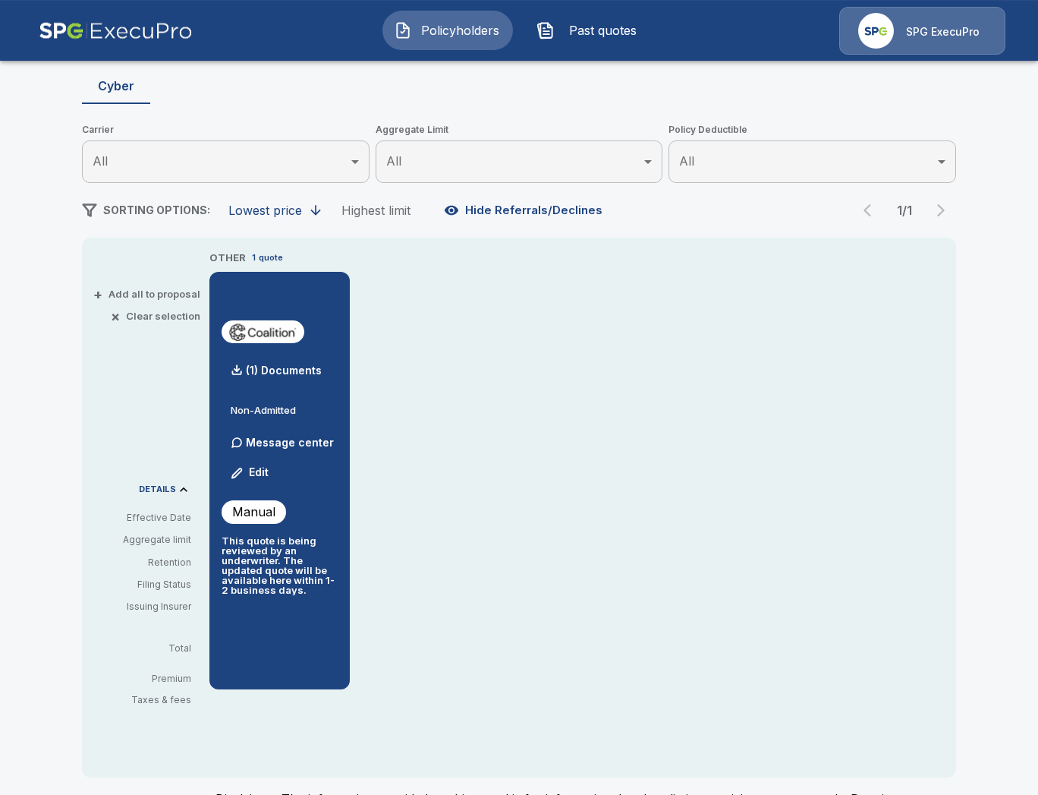
scroll to position [175, 0]
